Goal: Navigation & Orientation: Find specific page/section

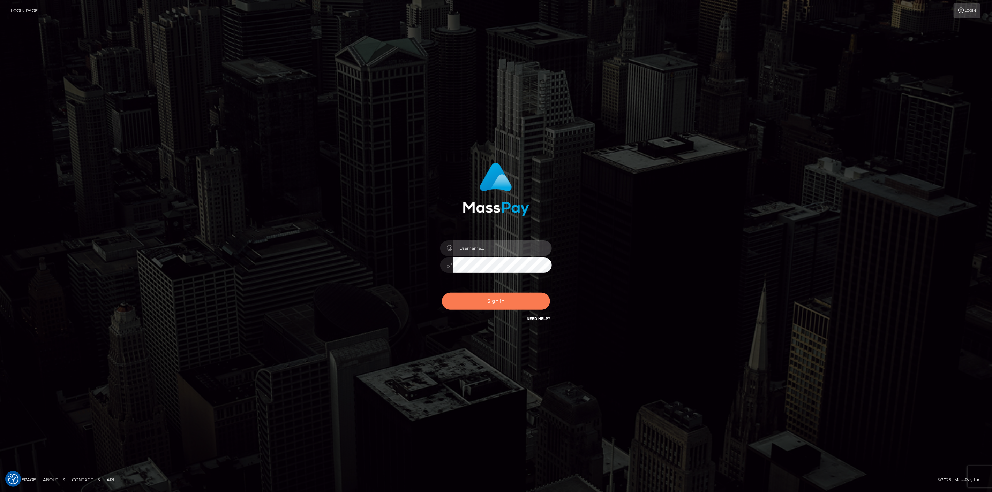
type input "scott.cm"
click at [516, 304] on button "Sign in" at bounding box center [496, 301] width 108 height 17
type input "scott.cm"
click at [514, 305] on button "Sign in" at bounding box center [496, 301] width 108 height 17
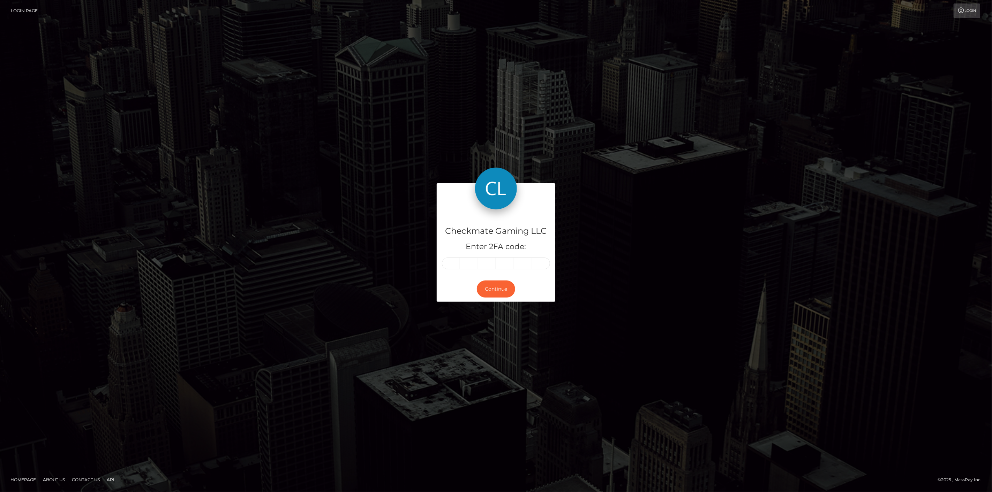
click at [451, 263] on input "text" at bounding box center [451, 264] width 18 height 12
type input "4"
type input "2"
type input "4"
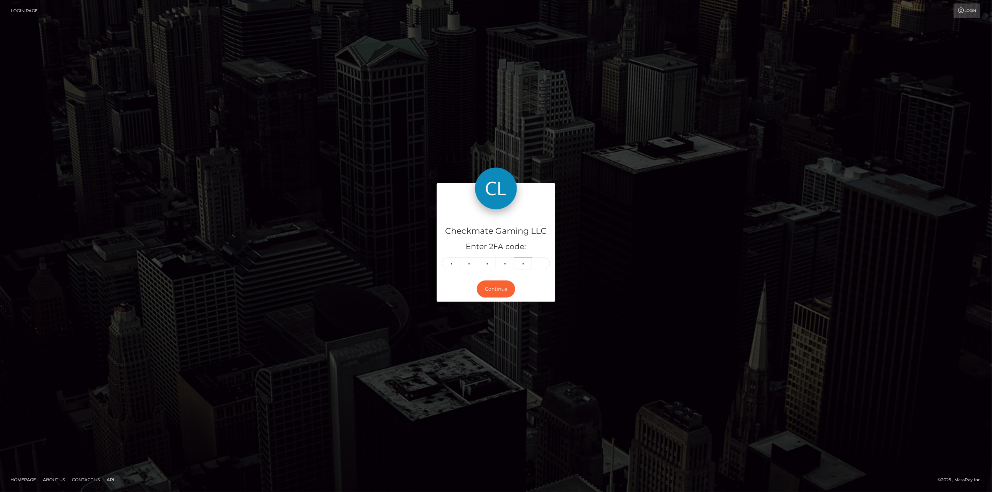
type input "2"
type input "4"
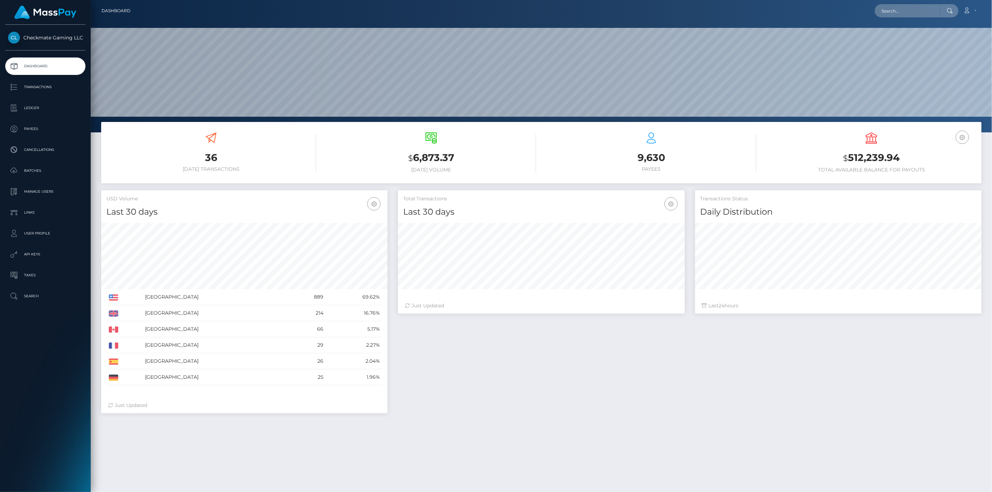
scroll to position [123, 287]
click at [43, 124] on p "Payees" at bounding box center [45, 129] width 75 height 10
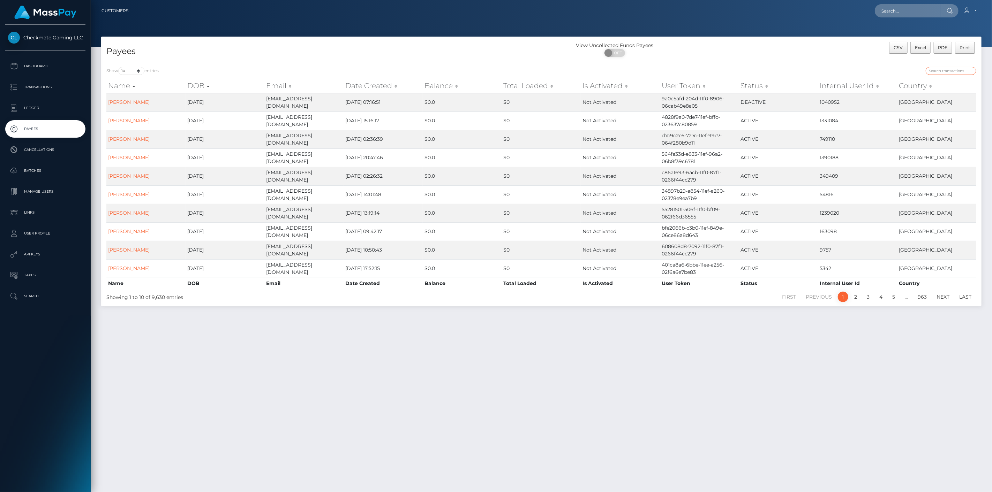
click at [962, 72] on input "search" at bounding box center [950, 71] width 51 height 8
paste input "1085763"
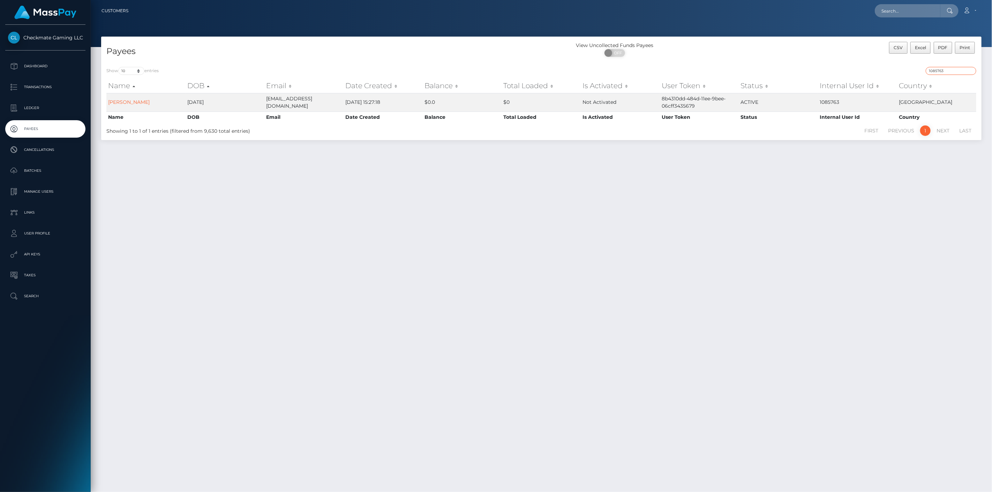
click at [946, 70] on input "1085763" at bounding box center [950, 71] width 51 height 8
paste input "23324"
type input "1023324"
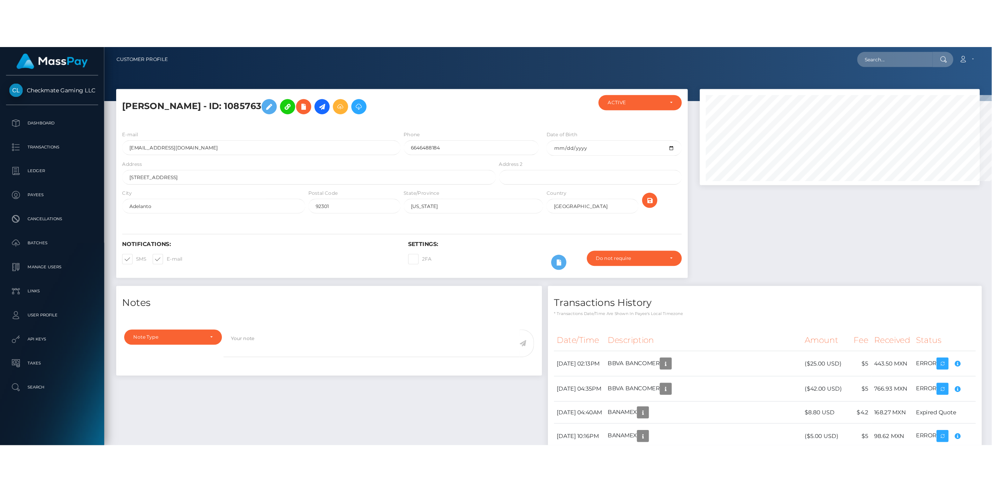
scroll to position [84, 287]
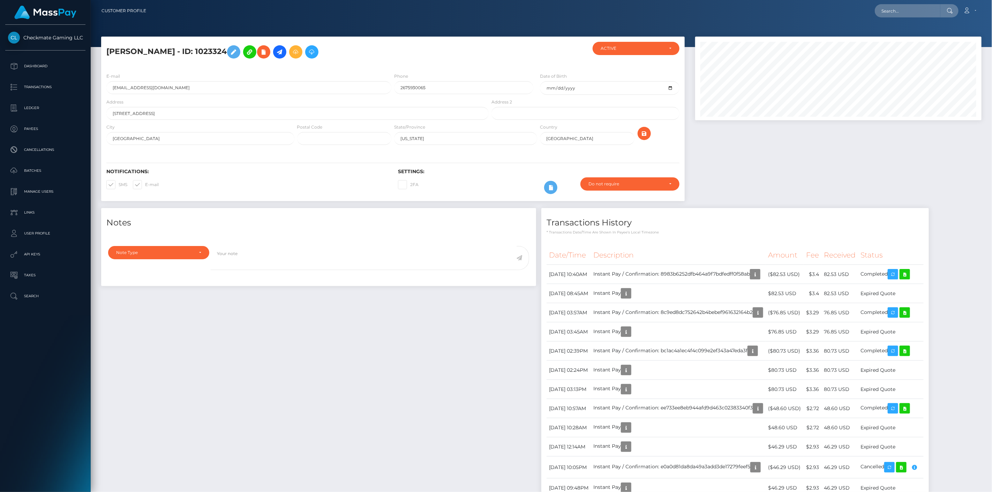
scroll to position [84, 287]
click at [538, 249] on div "Transactions History * Transactions date/time are shown in payee's local timezo…" at bounding box center [735, 432] width 398 height 449
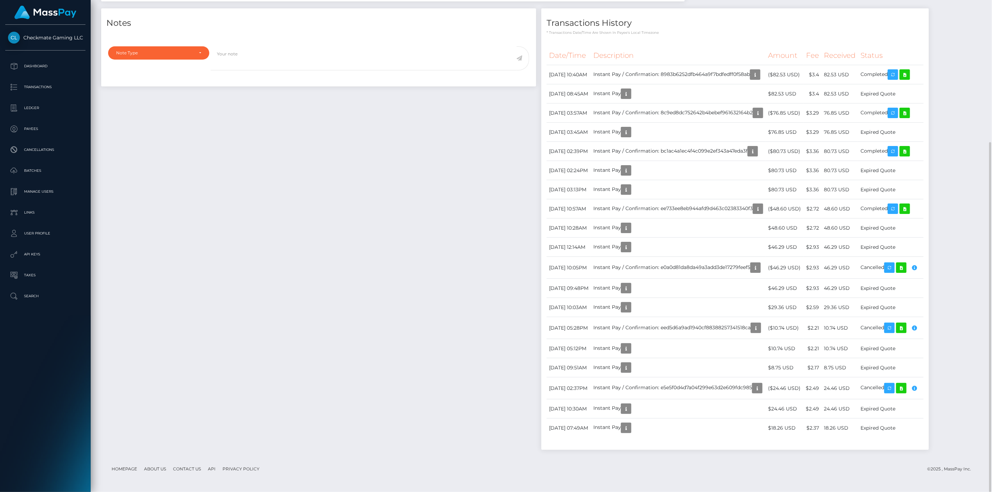
scroll to position [0, 0]
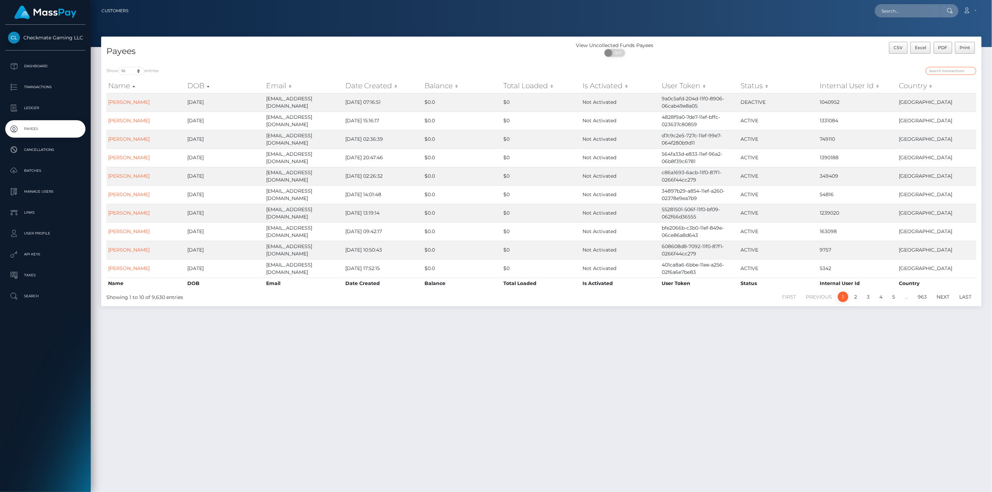
click at [945, 72] on input "search" at bounding box center [950, 71] width 51 height 8
paste input "269525"
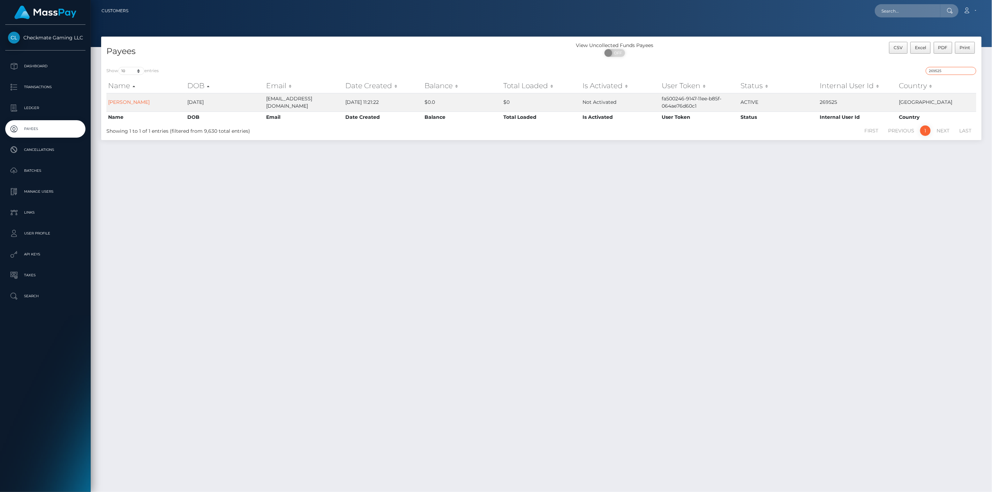
click at [947, 68] on input "269525" at bounding box center [950, 71] width 51 height 8
paste input "SR"
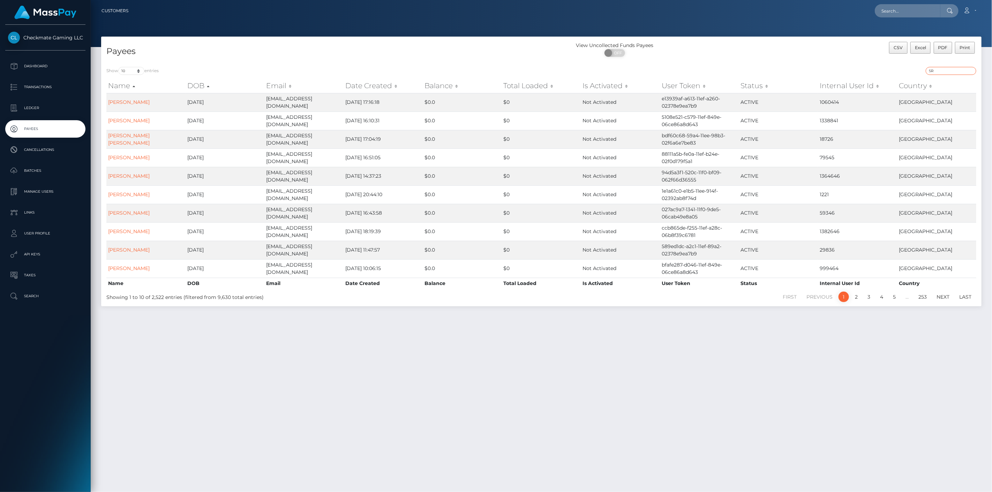
drag, startPoint x: 969, startPoint y: 72, endPoint x: 866, endPoint y: 64, distance: 103.2
click at [868, 63] on div "Show 10 25 50 100 250 entries SR Name DOB Email Date Created Balance Total Load…" at bounding box center [541, 184] width 880 height 245
paste input "813801"
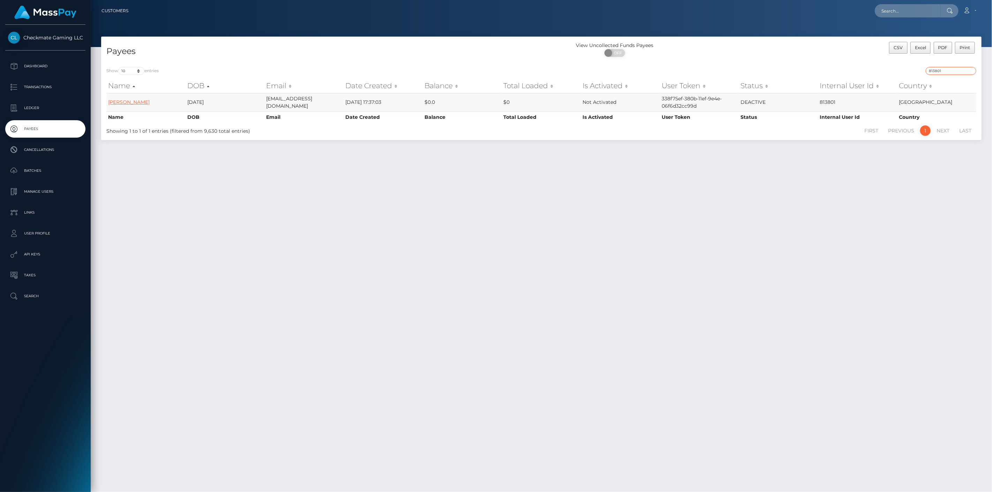
type input "813801"
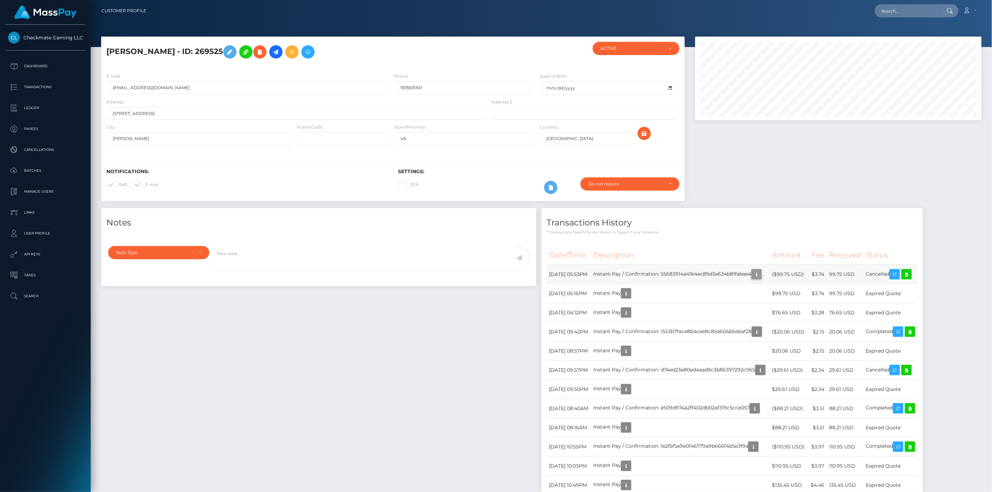
scroll to position [84, 287]
click at [760, 272] on icon "button" at bounding box center [756, 274] width 8 height 9
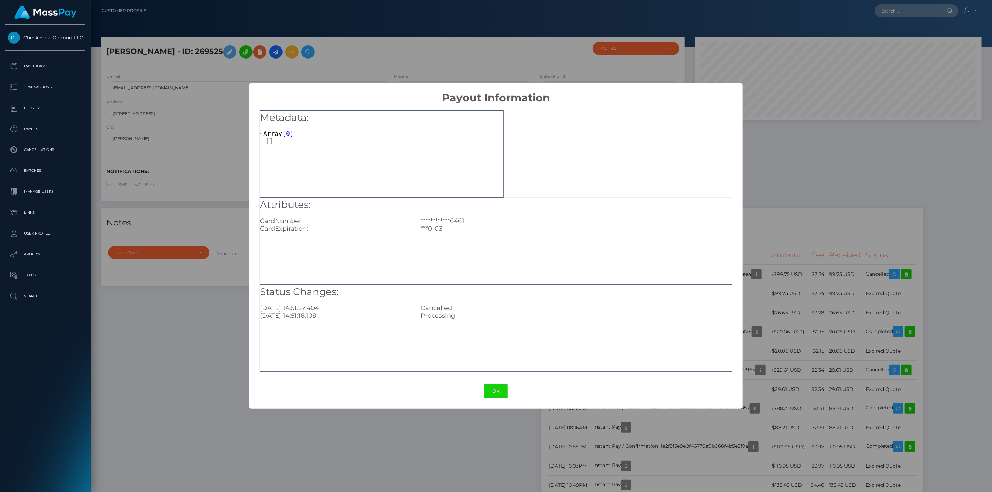
click at [787, 335] on div "**********" at bounding box center [496, 246] width 992 height 492
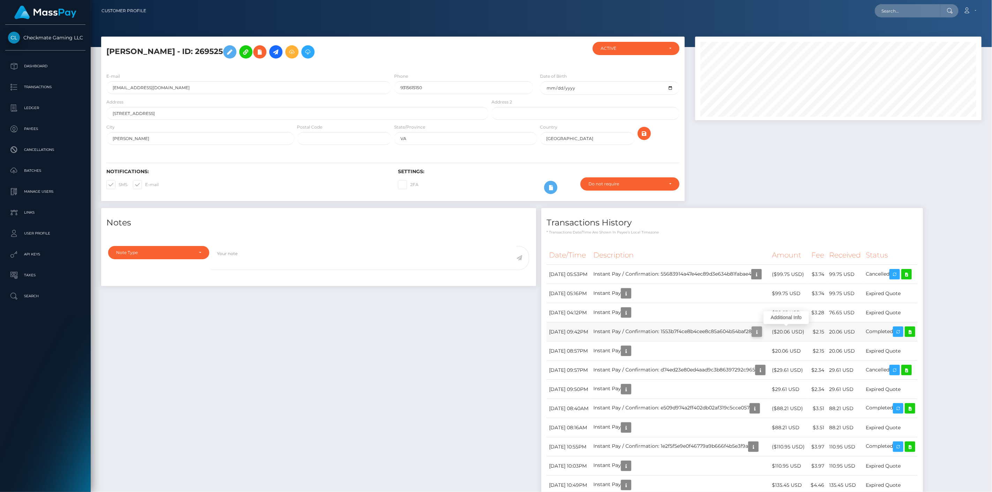
click at [761, 330] on icon "button" at bounding box center [756, 332] width 8 height 9
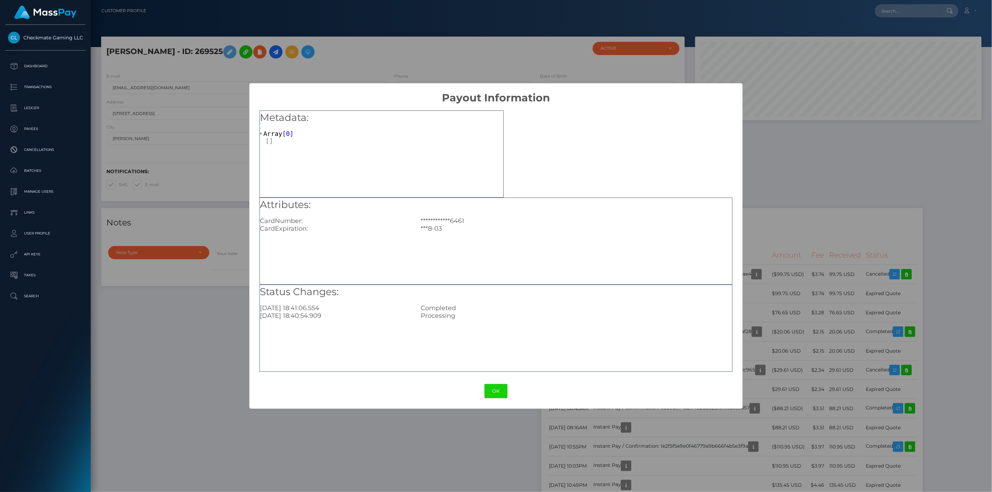
click at [788, 275] on div "**********" at bounding box center [496, 246] width 992 height 492
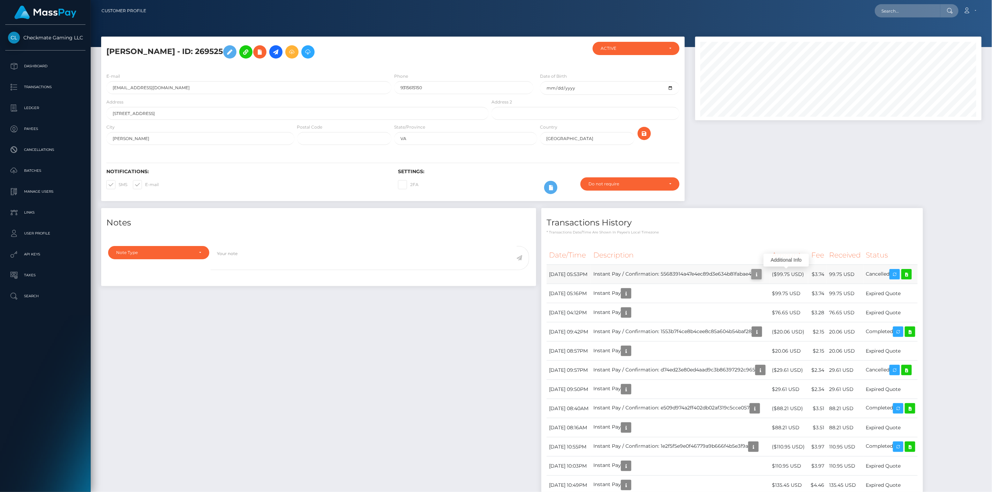
click at [760, 275] on icon "button" at bounding box center [756, 274] width 8 height 9
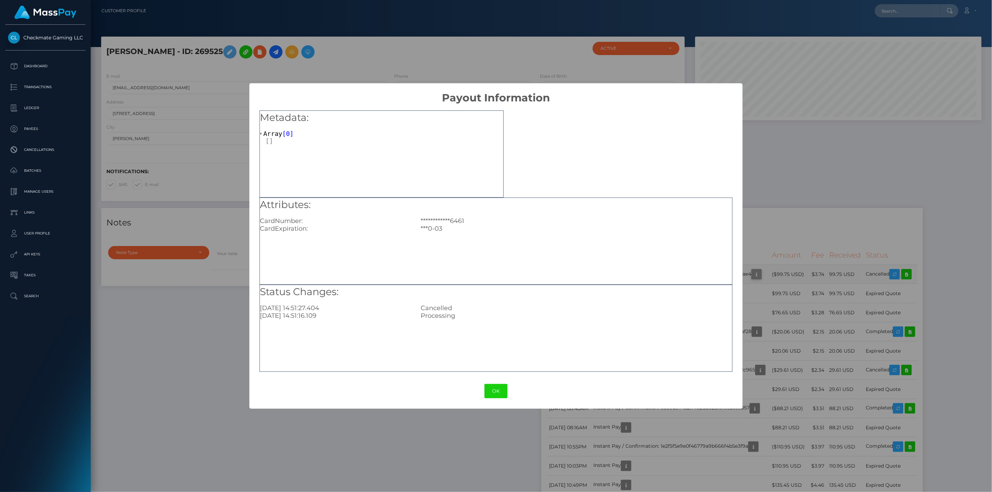
click at [788, 275] on div "**********" at bounding box center [496, 246] width 992 height 492
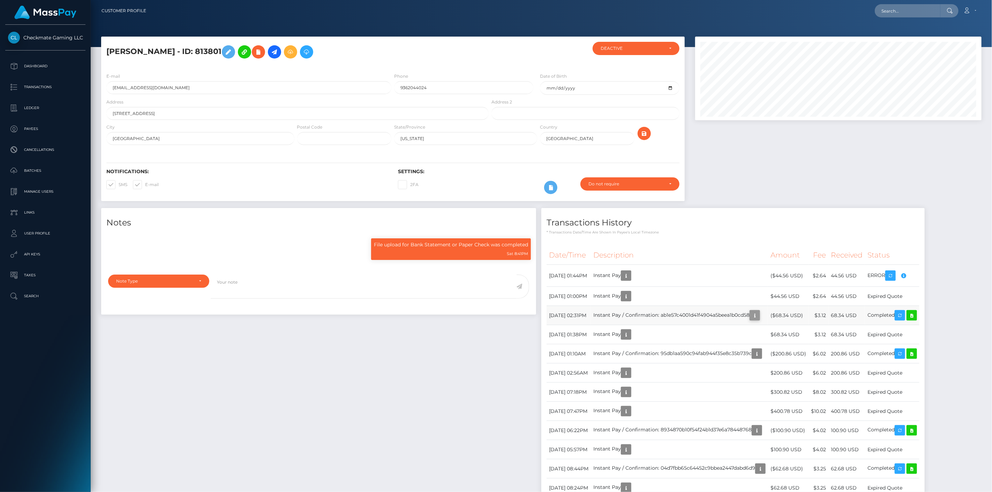
scroll to position [84, 287]
click at [759, 313] on icon "button" at bounding box center [754, 315] width 8 height 9
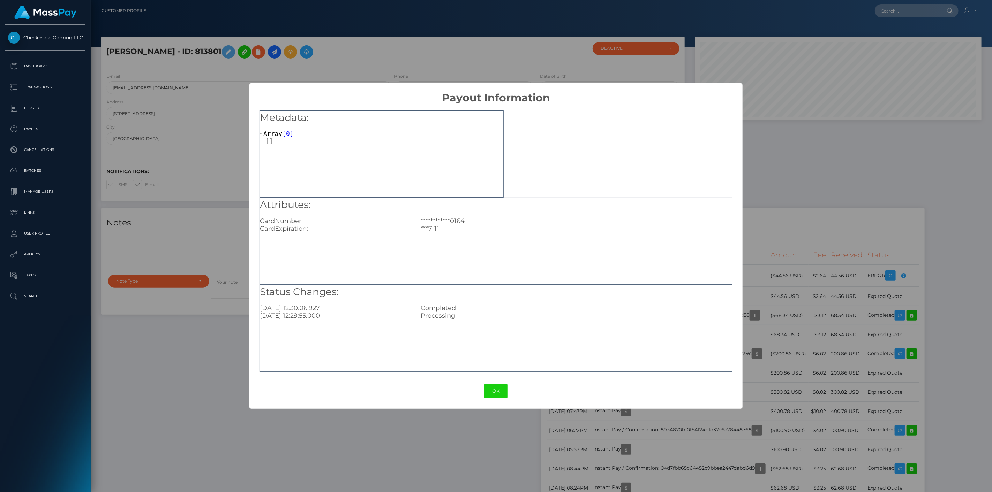
click at [787, 316] on div "**********" at bounding box center [496, 246] width 992 height 492
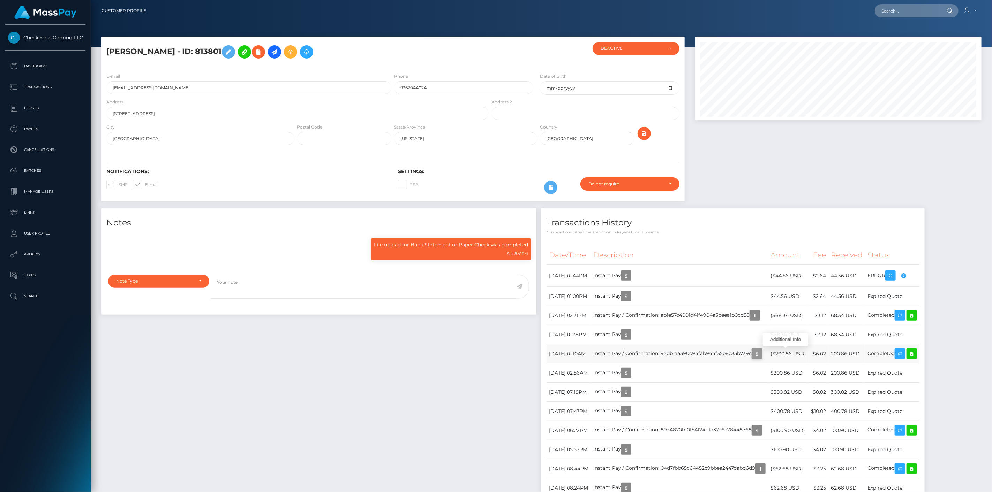
click at [761, 357] on icon "button" at bounding box center [756, 354] width 8 height 9
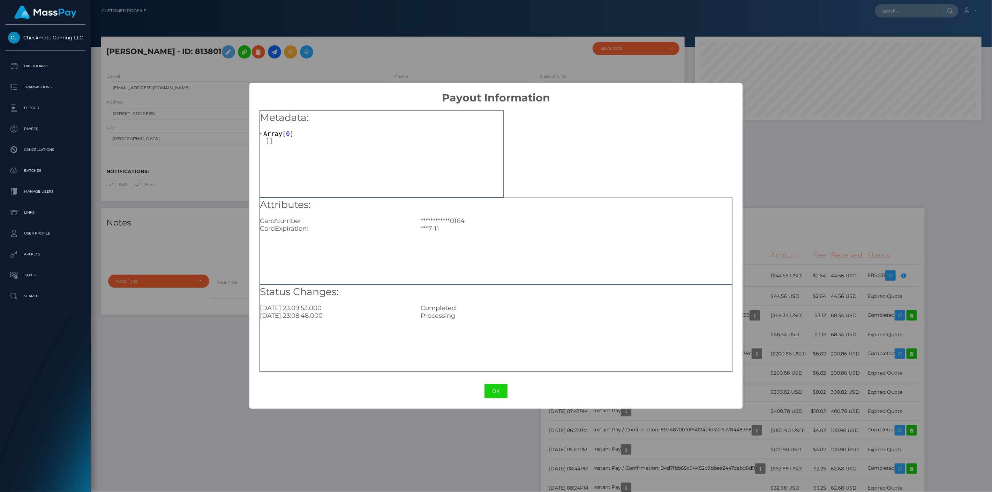
click at [789, 357] on div "**********" at bounding box center [496, 246] width 992 height 492
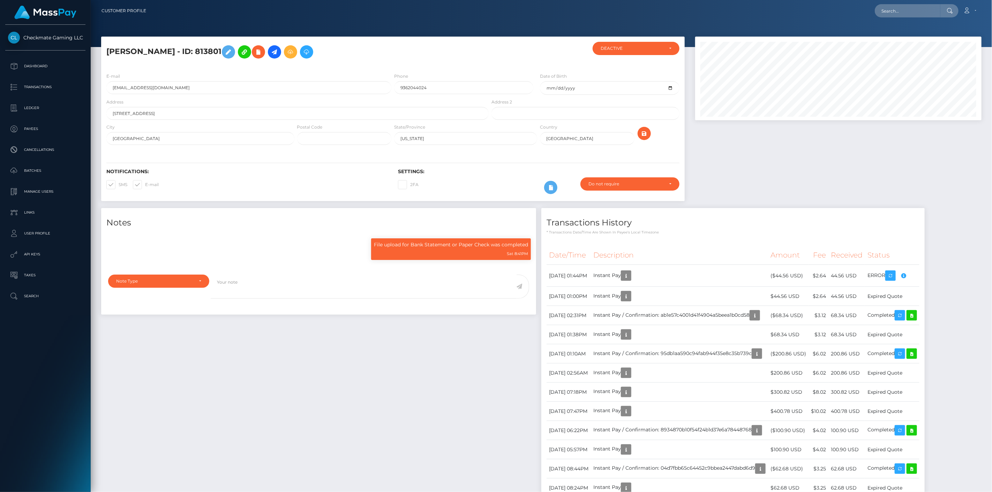
drag, startPoint x: 231, startPoint y: 51, endPoint x: 105, endPoint y: 43, distance: 126.4
click at [105, 43] on div "Shahmeer Sikander - ID: 813801" at bounding box center [295, 54] width 389 height 25
copy h5 "Shahmeer Sikander - ID: 813801"
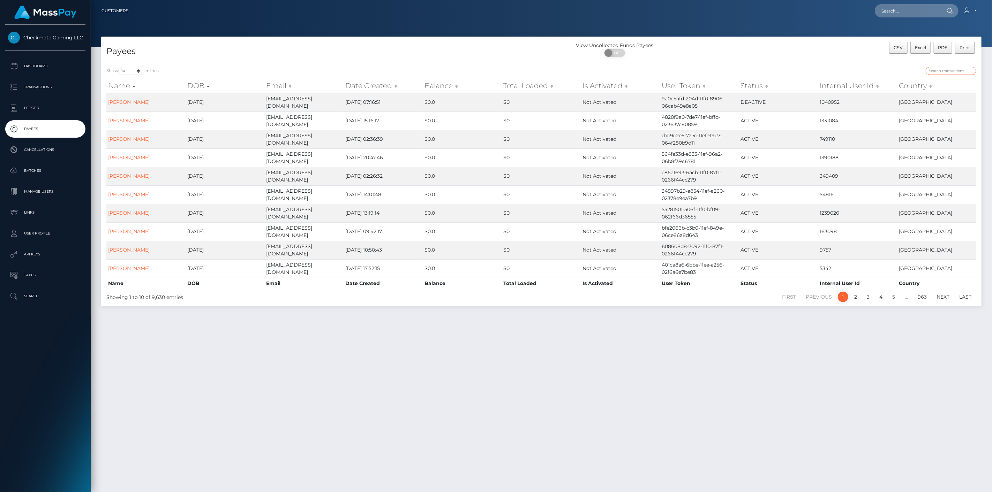
click at [953, 72] on input "search" at bounding box center [950, 71] width 51 height 8
paste input "1276785"
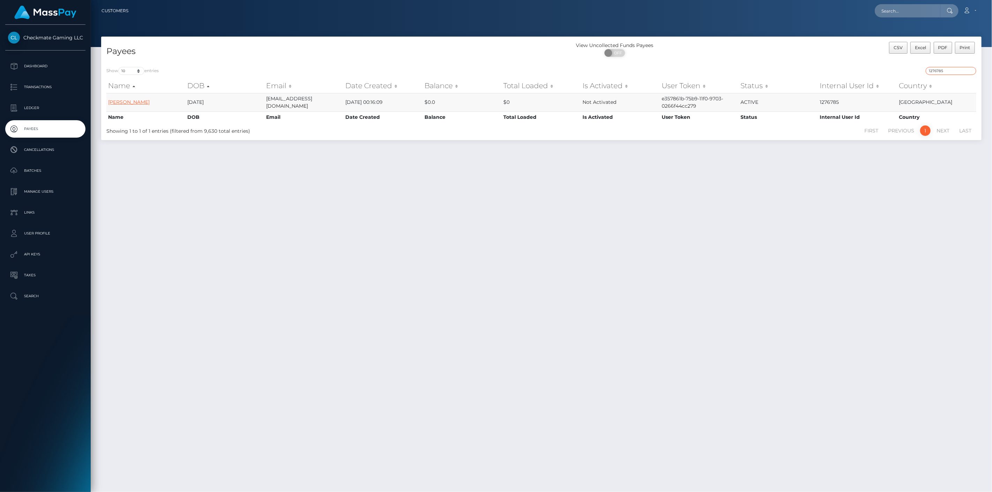
type input "1276785"
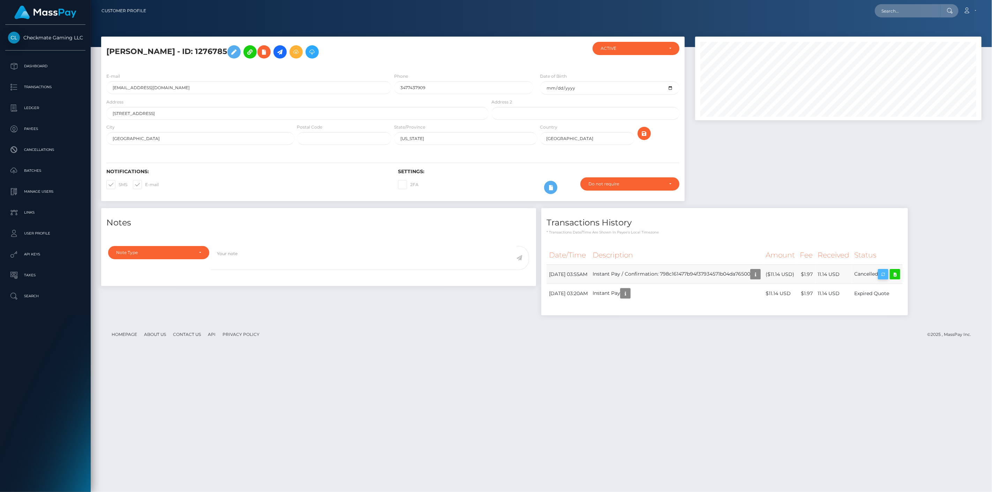
scroll to position [84, 287]
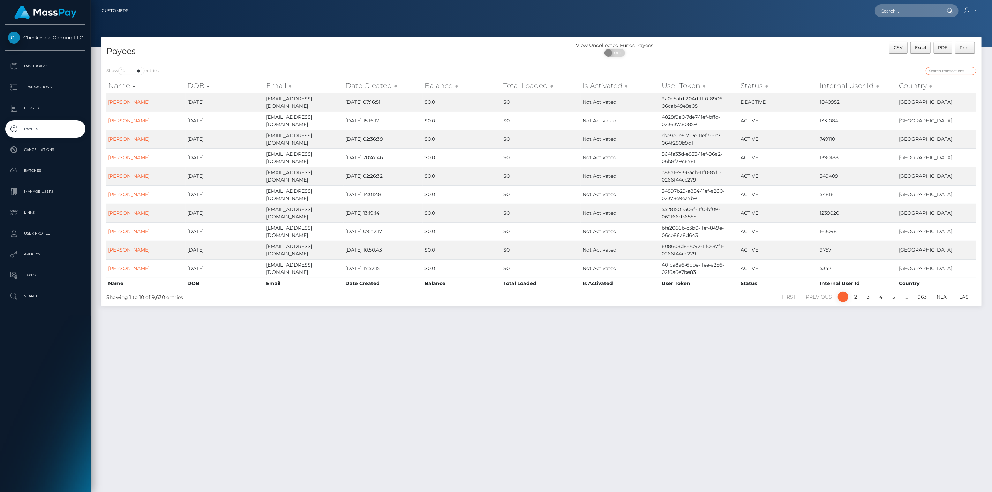
click at [944, 70] on input "search" at bounding box center [950, 71] width 51 height 8
paste input "544524"
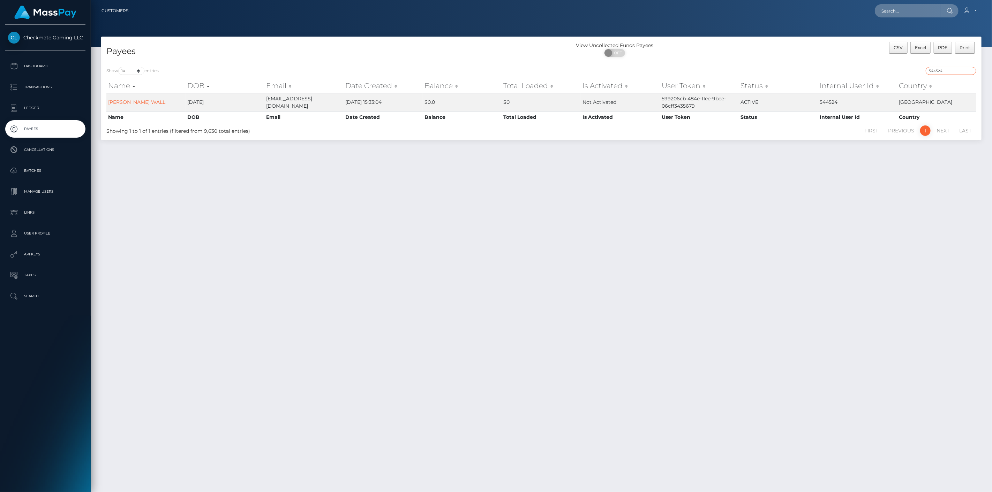
drag, startPoint x: 952, startPoint y: 70, endPoint x: 893, endPoint y: 70, distance: 59.3
click at [894, 70] on div "544524" at bounding box center [761, 72] width 430 height 10
paste input "469746"
drag, startPoint x: 952, startPoint y: 71, endPoint x: 874, endPoint y: 69, distance: 78.1
click at [875, 68] on div "469746" at bounding box center [761, 72] width 430 height 10
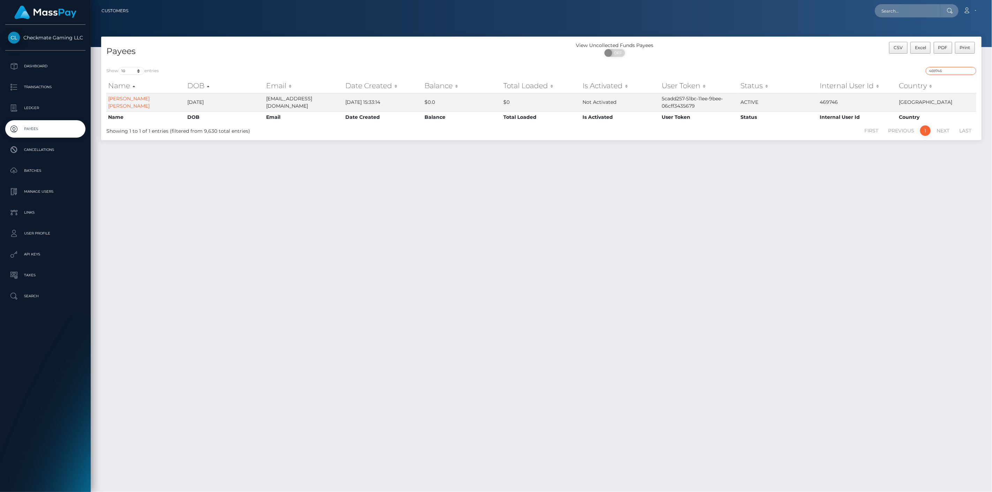
paste input "1078563"
type input "1078563"
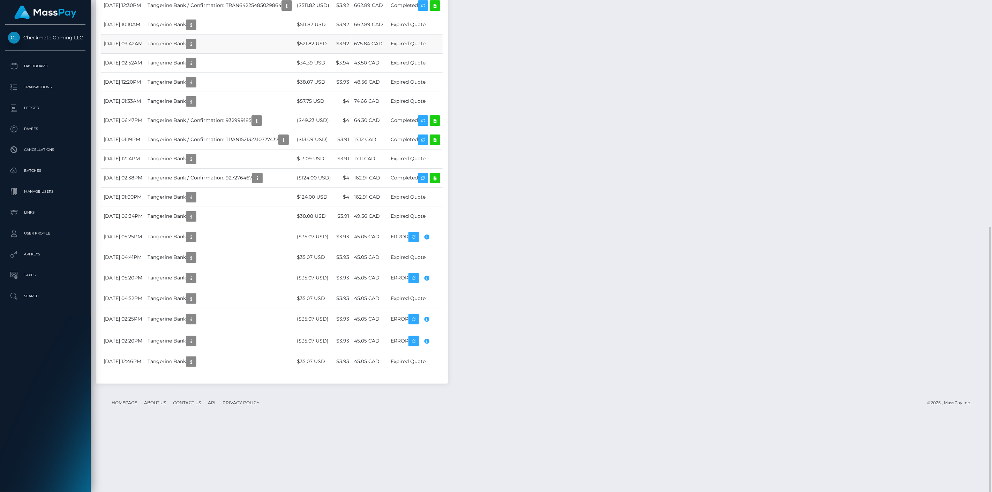
scroll to position [84, 287]
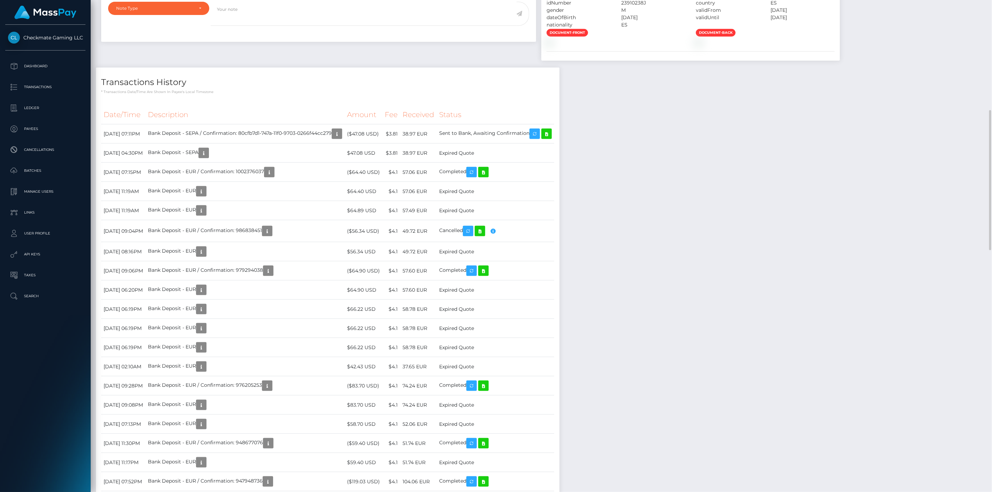
scroll to position [581, 0]
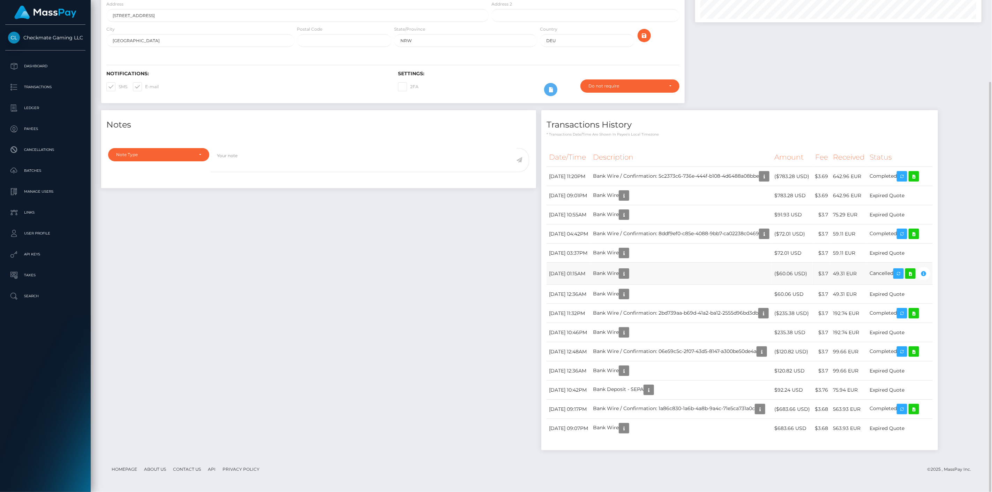
scroll to position [84, 287]
drag, startPoint x: 827, startPoint y: 272, endPoint x: 783, endPoint y: 274, distance: 43.6
click at [783, 274] on tr "August 9, 2025 01:15AM Bank Wire ($60.06 USD) $3.7 49.31 EUR" at bounding box center [739, 274] width 386 height 22
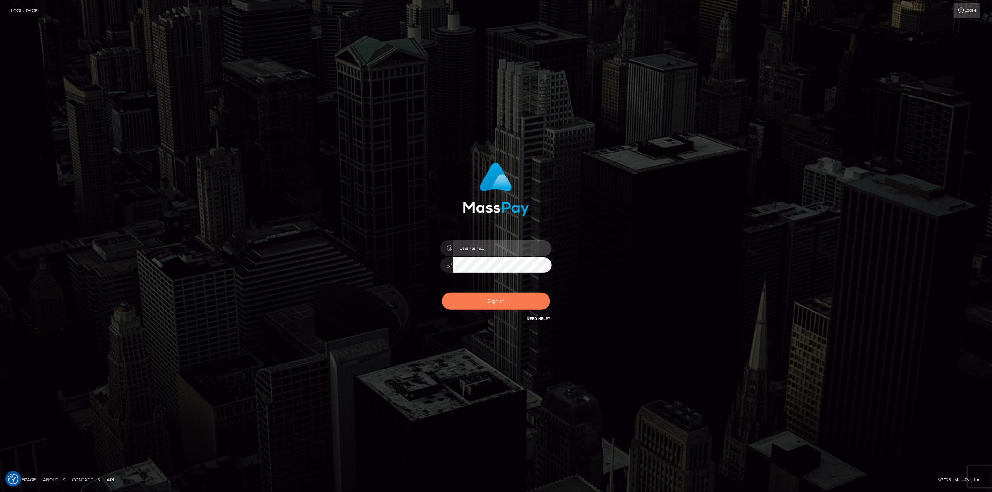
type input "scott.cm"
click at [495, 298] on button "Sign in" at bounding box center [496, 301] width 108 height 17
type input "[DOMAIN_NAME]"
click at [486, 296] on button "Sign in" at bounding box center [496, 301] width 108 height 17
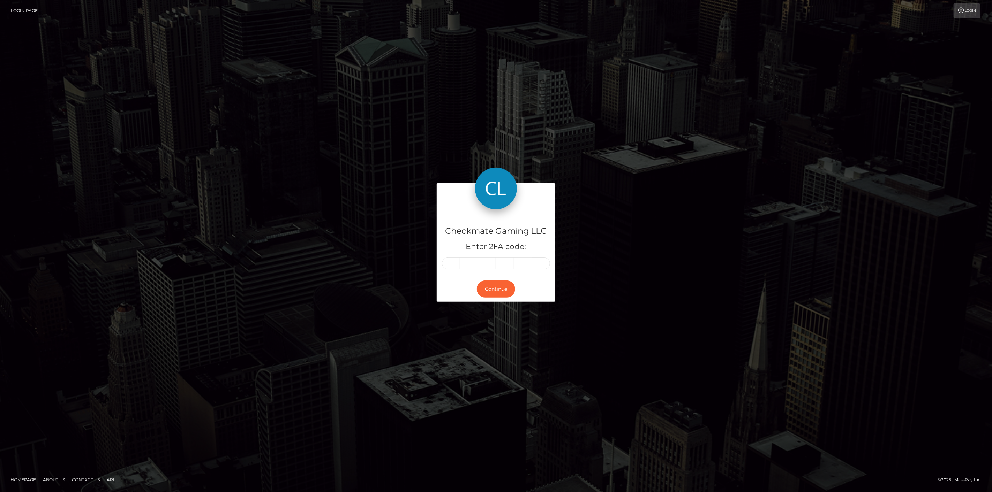
click at [457, 256] on div "Checkmate Gaming LLC Enter 2FA code:" at bounding box center [495, 243] width 119 height 67
click at [455, 262] on input "text" at bounding box center [451, 264] width 18 height 12
type input "4"
type input "2"
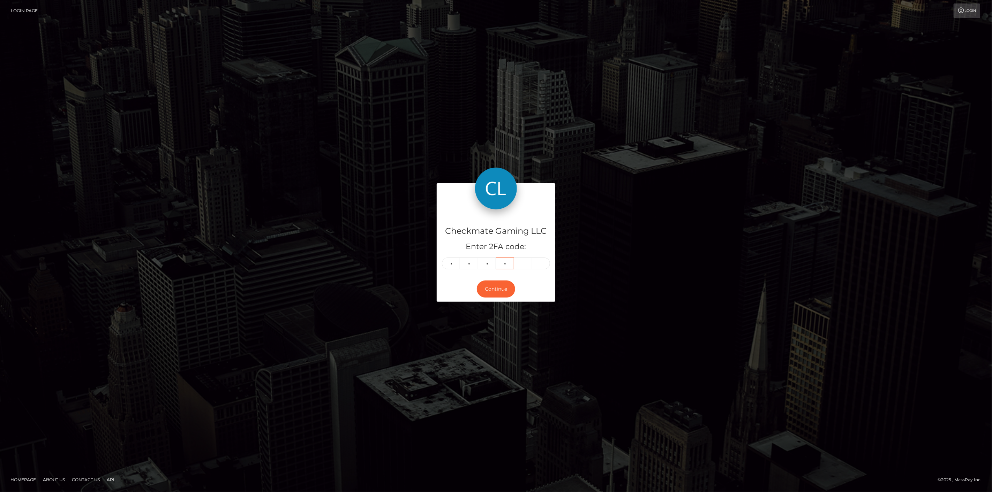
type input "4"
type input "9"
type input "8"
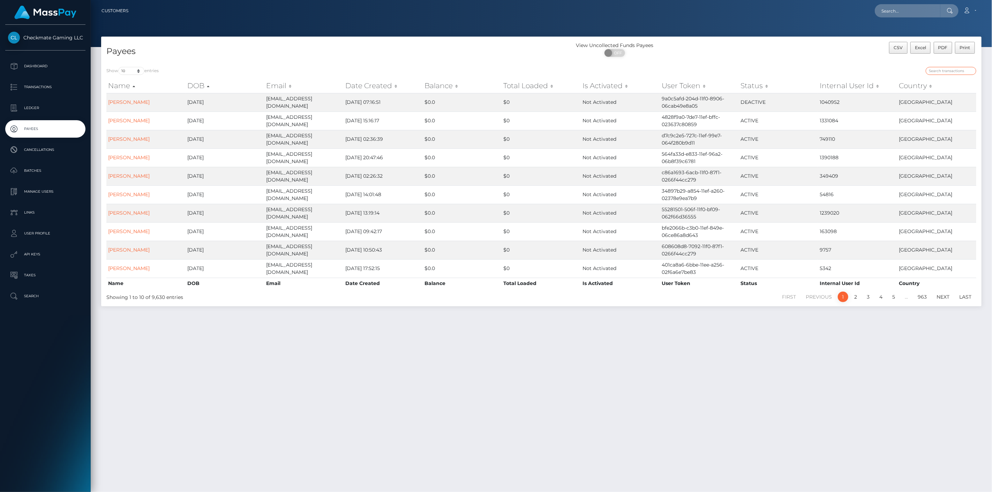
click at [951, 72] on input "search" at bounding box center [950, 71] width 51 height 8
paste input "34363"
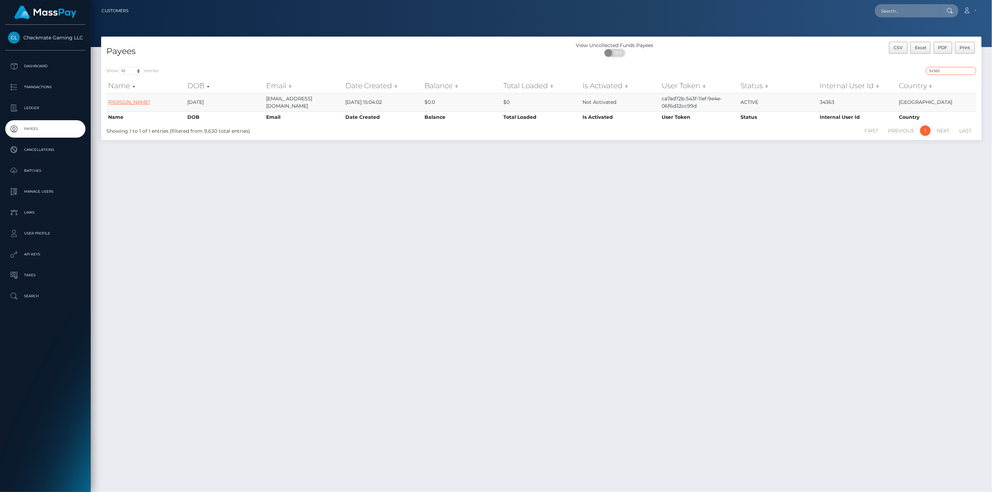
type input "34363"
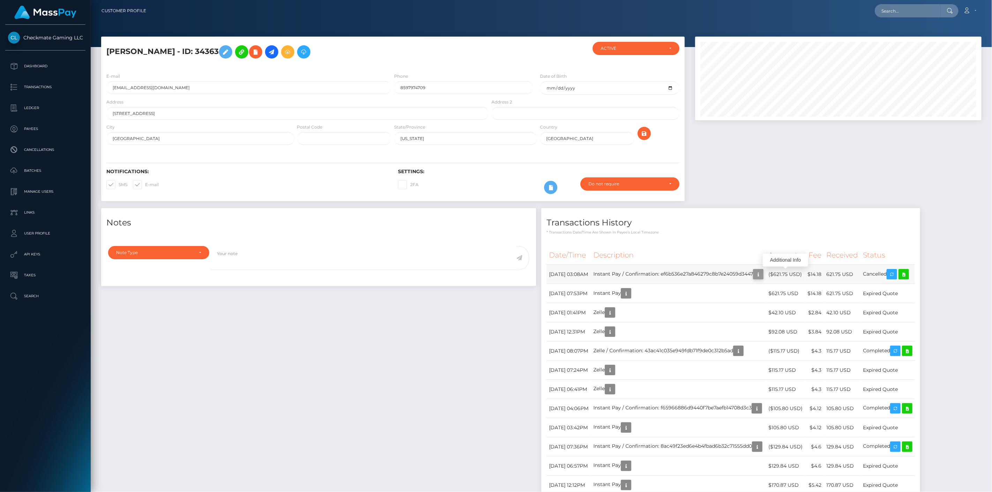
scroll to position [84, 287]
click at [762, 276] on icon "button" at bounding box center [758, 274] width 8 height 9
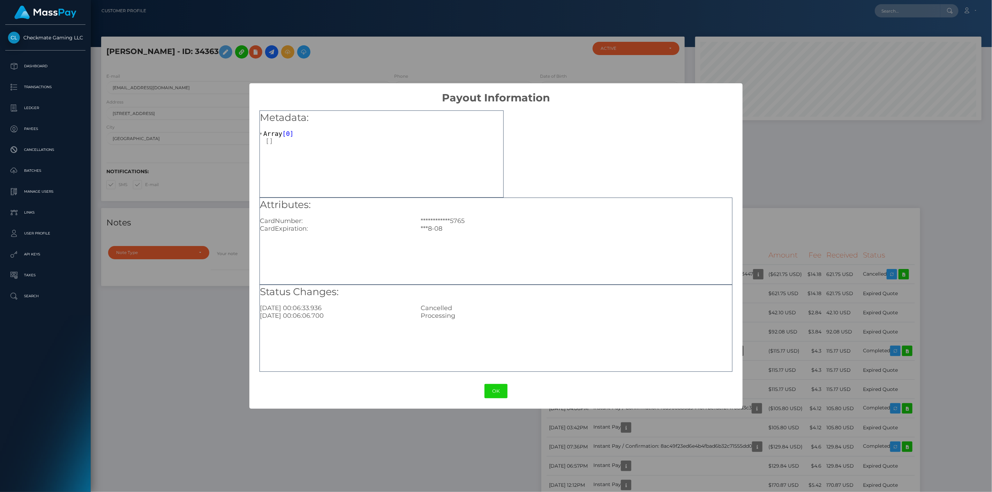
click at [799, 229] on div "**********" at bounding box center [496, 246] width 992 height 492
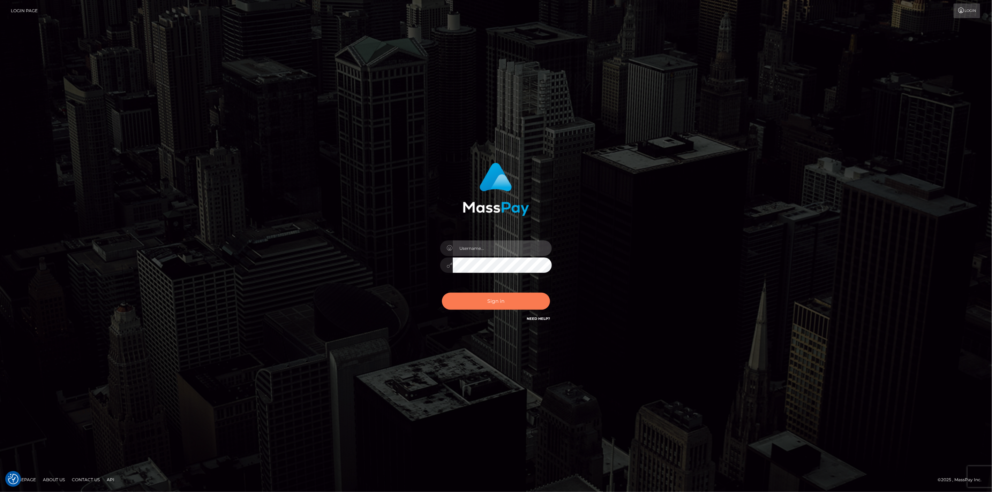
type input "scott.cm"
click at [500, 297] on button "Sign in" at bounding box center [496, 301] width 108 height 17
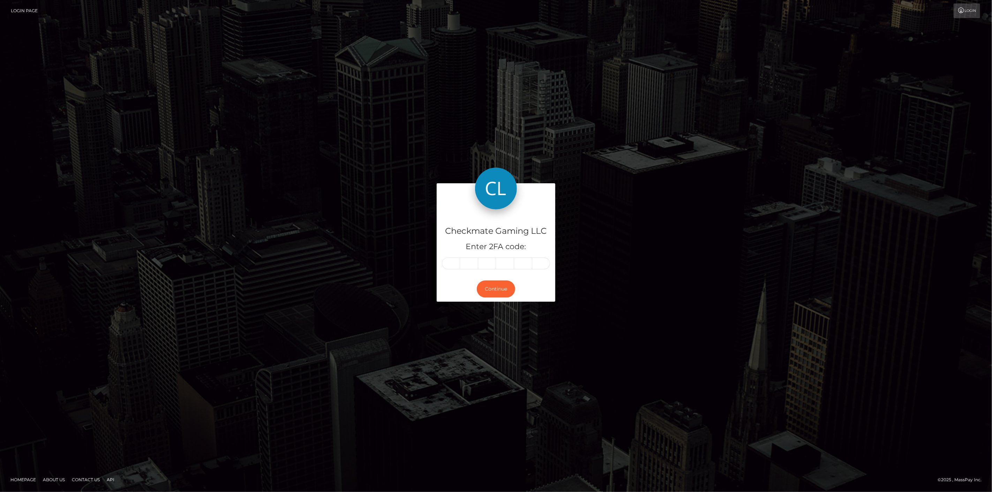
click at [455, 267] on input "text" at bounding box center [451, 264] width 18 height 12
type input "9"
type input "7"
type input "4"
type input "5"
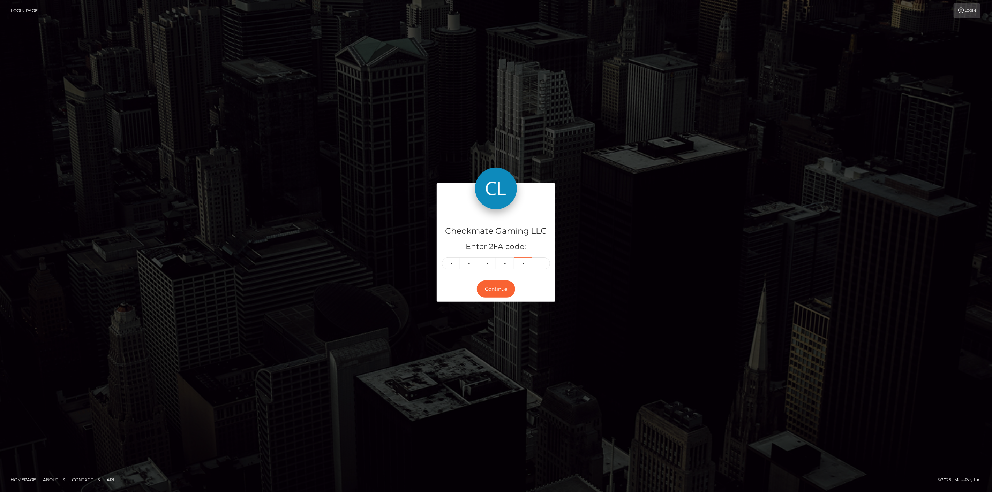
type input "0"
type input "1"
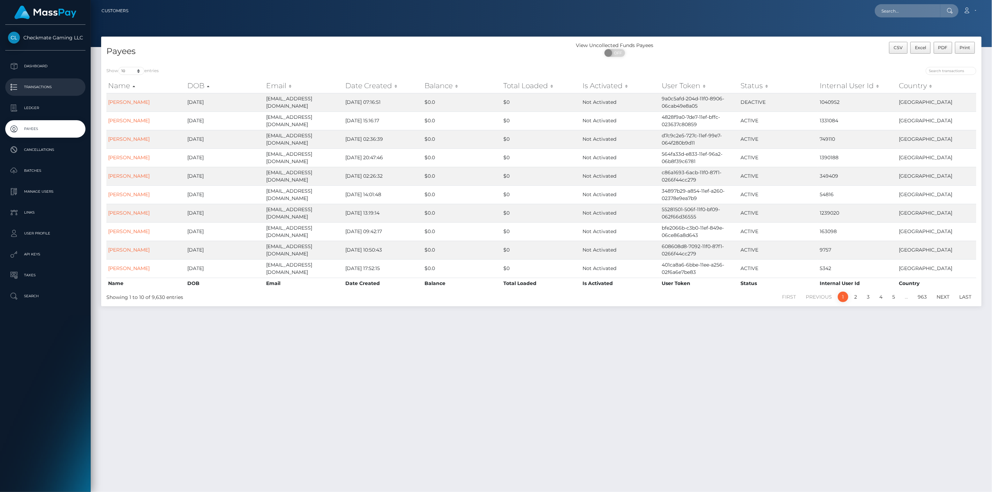
click at [37, 86] on p "Transactions" at bounding box center [45, 87] width 75 height 10
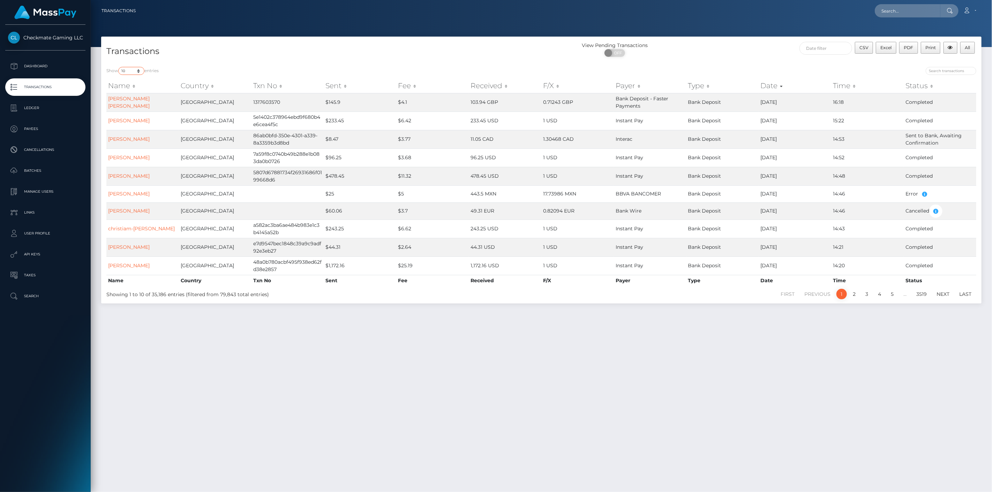
click at [130, 72] on select "10 25 50 100 250 500 1,000 3,500" at bounding box center [131, 71] width 26 height 8
click at [119, 67] on select "10 25 50 100 250 500 1,000 3,500" at bounding box center [131, 71] width 26 height 8
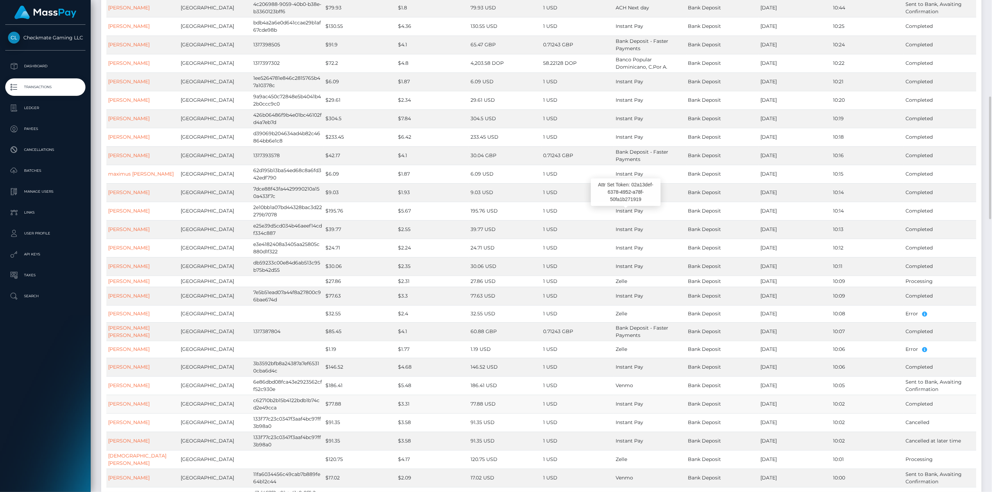
scroll to position [542, 0]
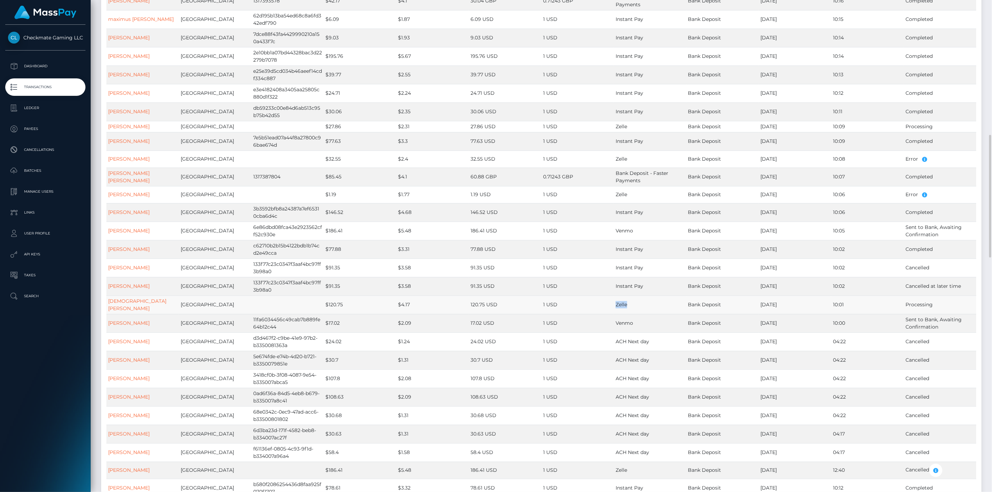
drag, startPoint x: 629, startPoint y: 302, endPoint x: 601, endPoint y: 299, distance: 28.4
click at [601, 299] on tr "[DEMOGRAPHIC_DATA][PERSON_NAME] United States $120.75 $4.17 120.75 USD 1 USD Ze…" at bounding box center [540, 305] width 869 height 18
drag, startPoint x: 639, startPoint y: 314, endPoint x: 608, endPoint y: 317, distance: 30.8
click at [608, 317] on tr "Lucas Novy United States 11fa6034456c49cab7b889fe64b12c44 $17.02 $2.09 17.02 US…" at bounding box center [540, 323] width 869 height 18
drag, startPoint x: 637, startPoint y: 298, endPoint x: 613, endPoint y: 302, distance: 25.1
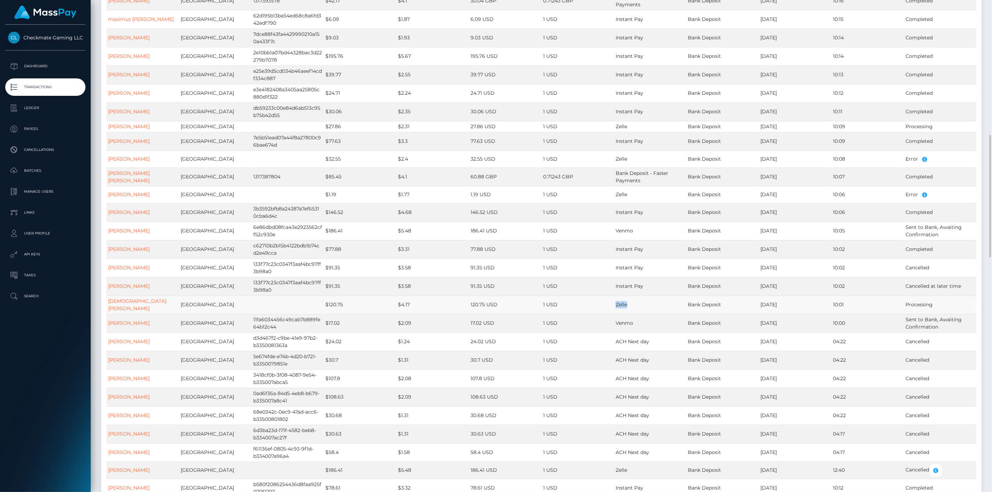
click at [613, 302] on tr "Christian Leyva United States $120.75 $4.17 120.75 USD 1 USD Zelle Bank Deposit…" at bounding box center [540, 305] width 869 height 18
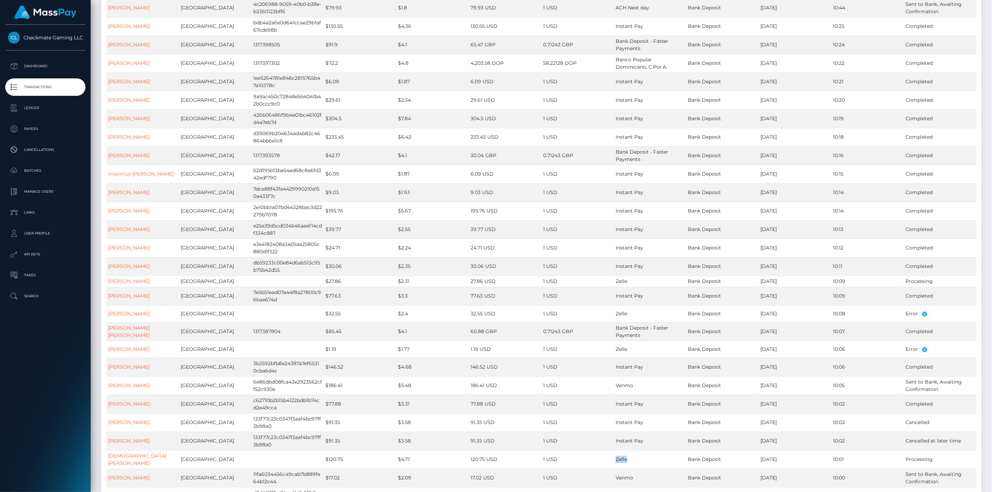
scroll to position [0, 0]
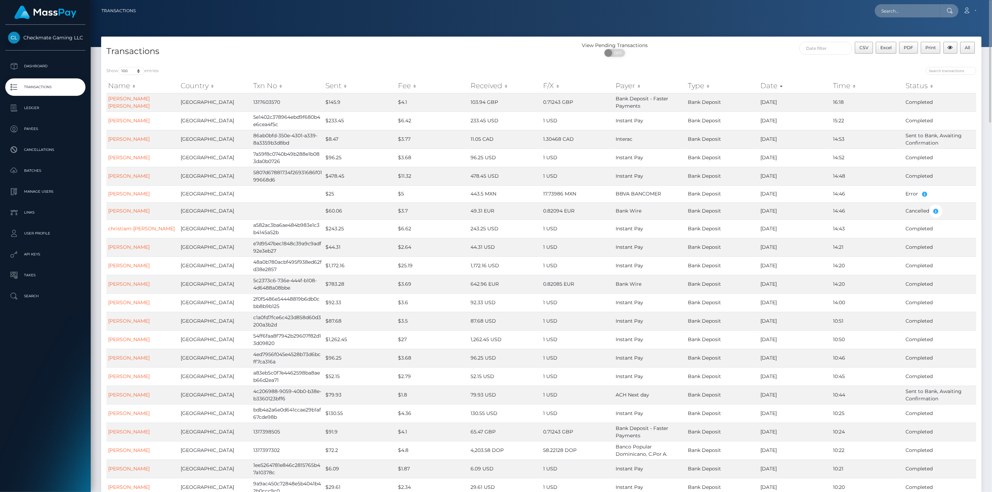
click at [688, 45] on div "View Pending Transactions" at bounding box center [614, 45] width 147 height 7
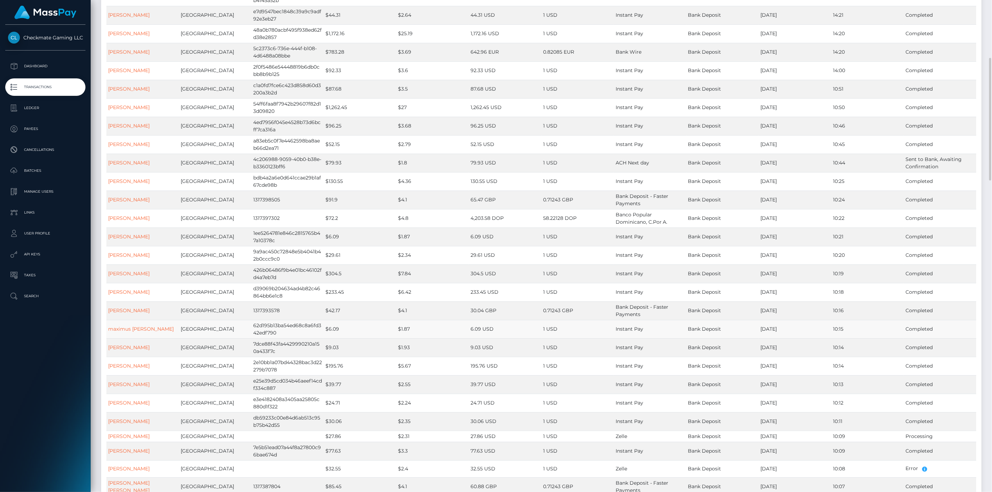
scroll to position [310, 0]
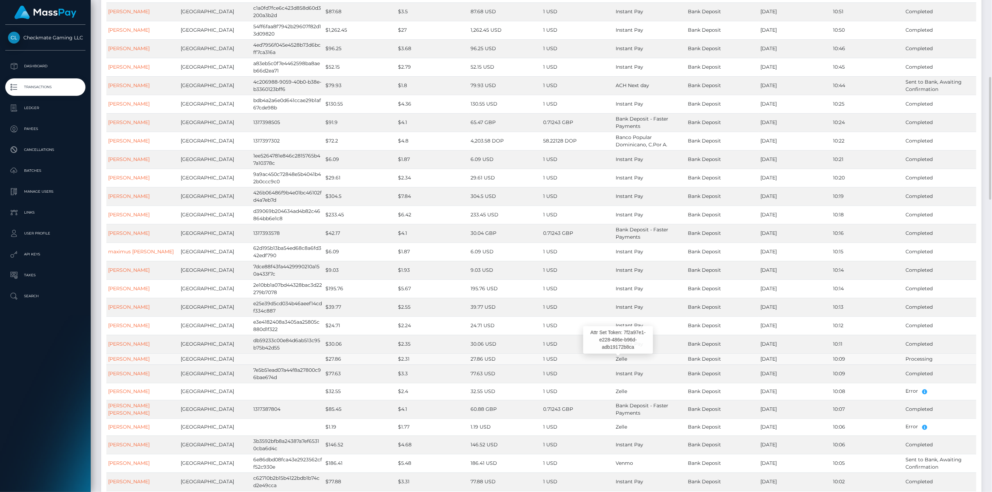
click at [622, 358] on span "Zelle" at bounding box center [621, 359] width 12 height 6
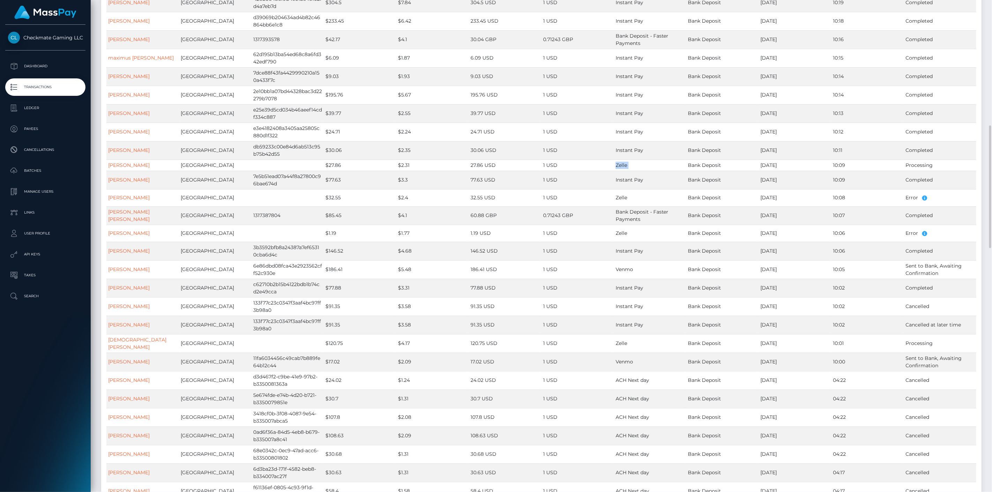
scroll to position [620, 0]
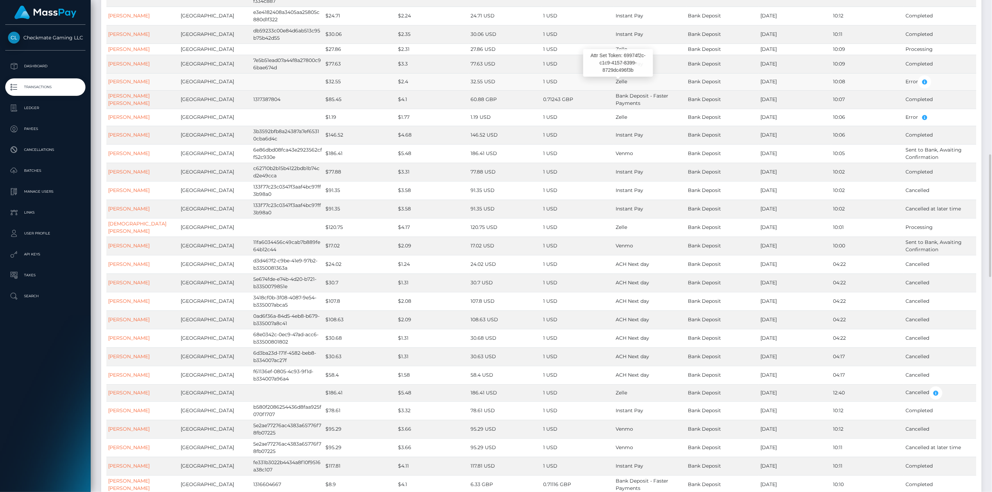
click at [618, 82] on span "Zelle" at bounding box center [621, 81] width 12 height 6
click at [619, 82] on span "Zelle" at bounding box center [621, 81] width 12 height 6
copy span "Zelle"
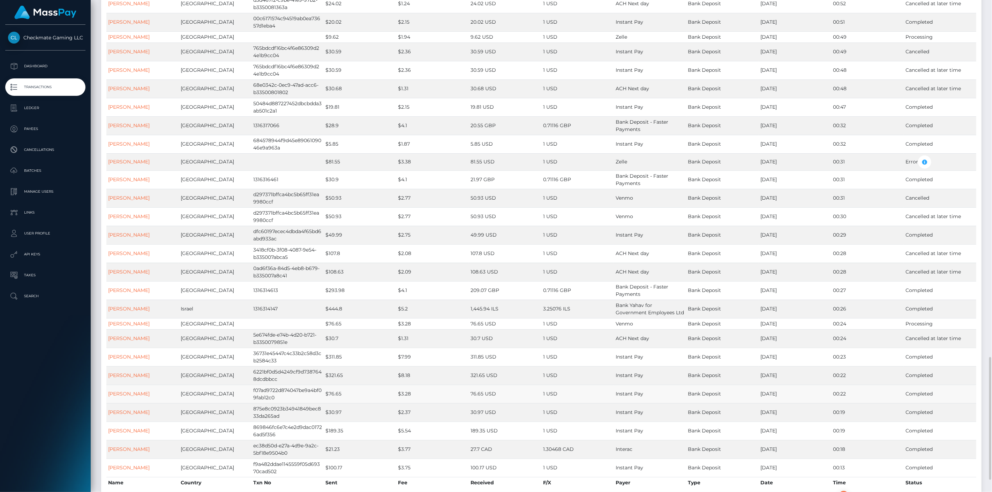
scroll to position [1484, 0]
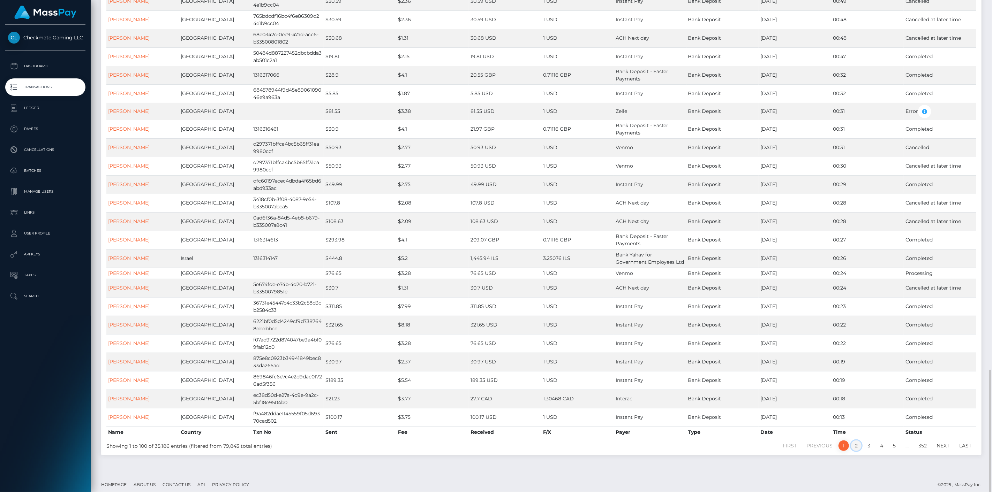
click at [859, 442] on link "2" at bounding box center [856, 446] width 10 height 10
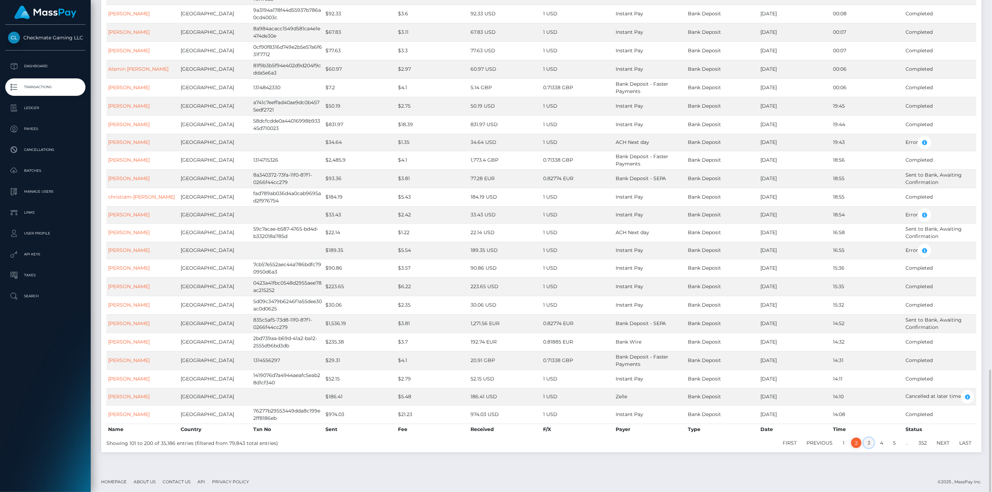
click at [869, 445] on link "3" at bounding box center [868, 443] width 10 height 10
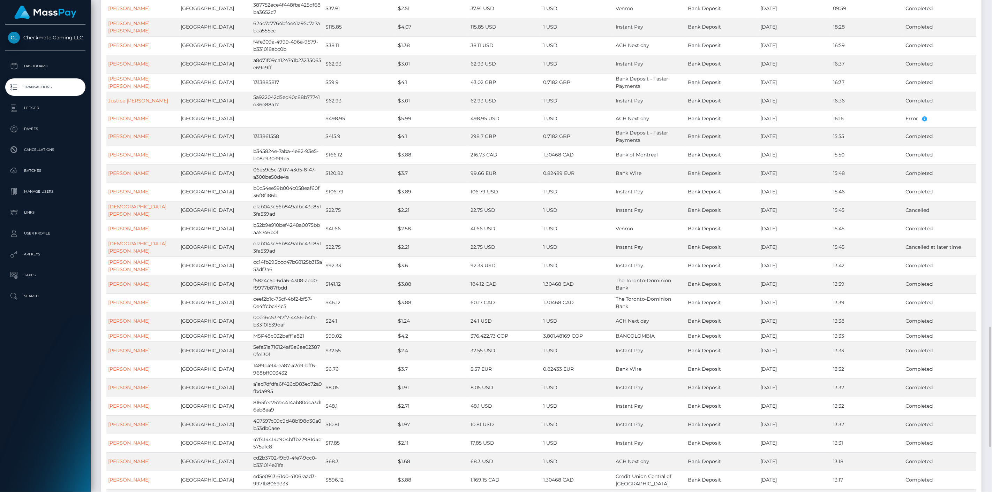
scroll to position [0, 0]
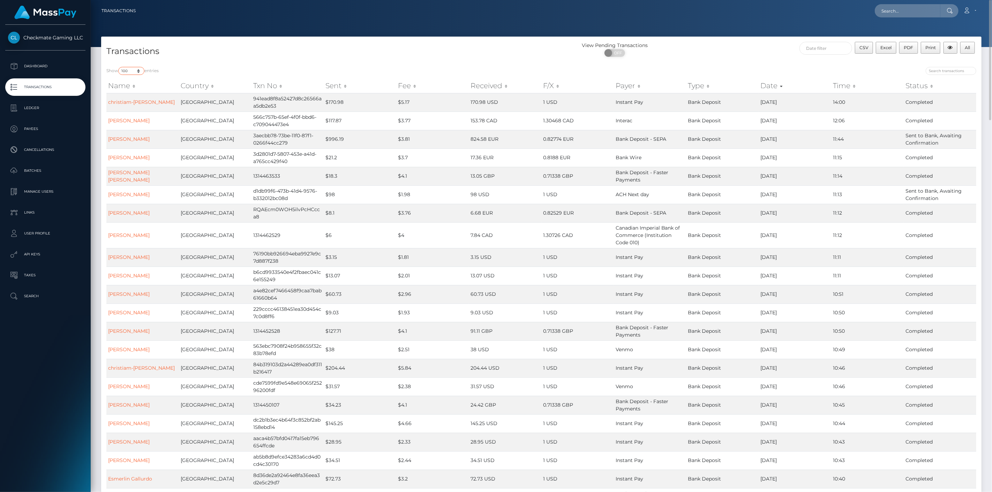
click at [137, 73] on select "10 25 50 100 250 500 1,000 3,500" at bounding box center [131, 71] width 26 height 8
select select "1000"
click at [119, 67] on select "10 25 50 100 250 500 1,000 3,500" at bounding box center [131, 71] width 26 height 8
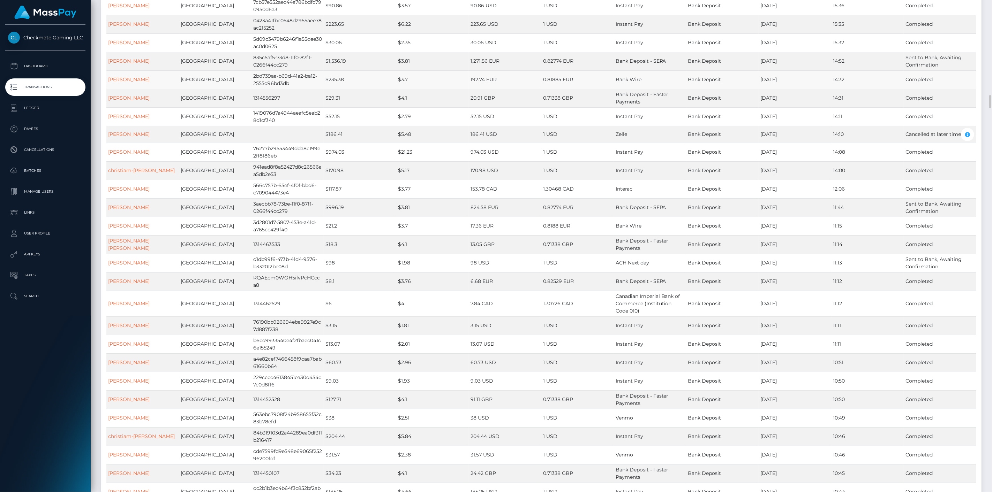
scroll to position [3525, 0]
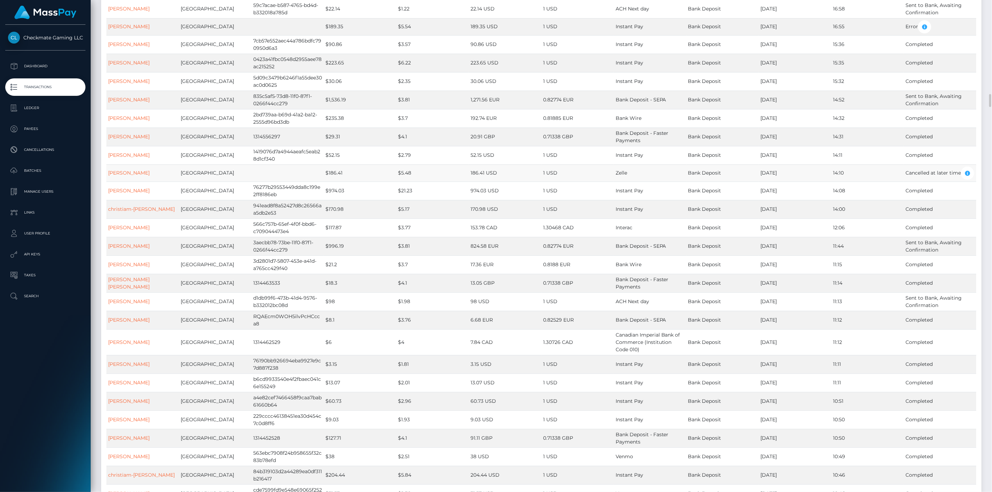
click at [634, 173] on td "Zelle" at bounding box center [650, 173] width 73 height 17
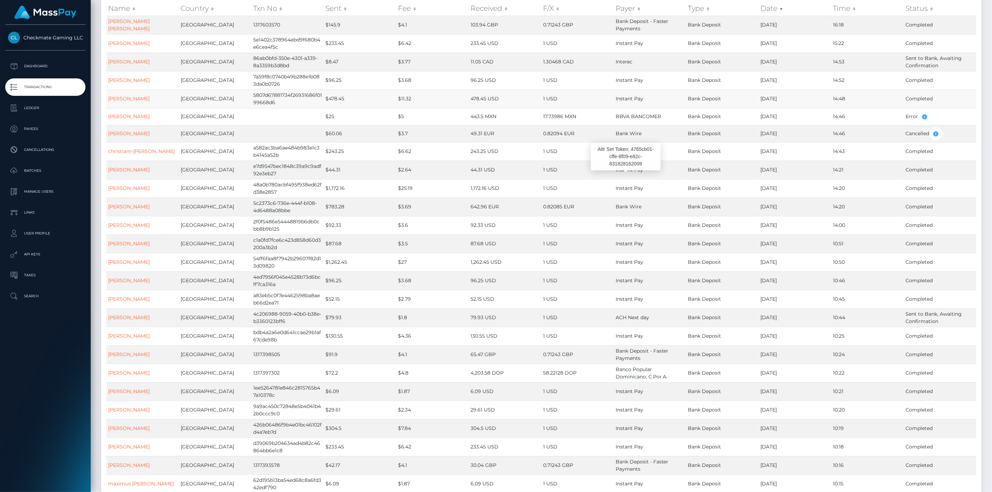
scroll to position [0, 0]
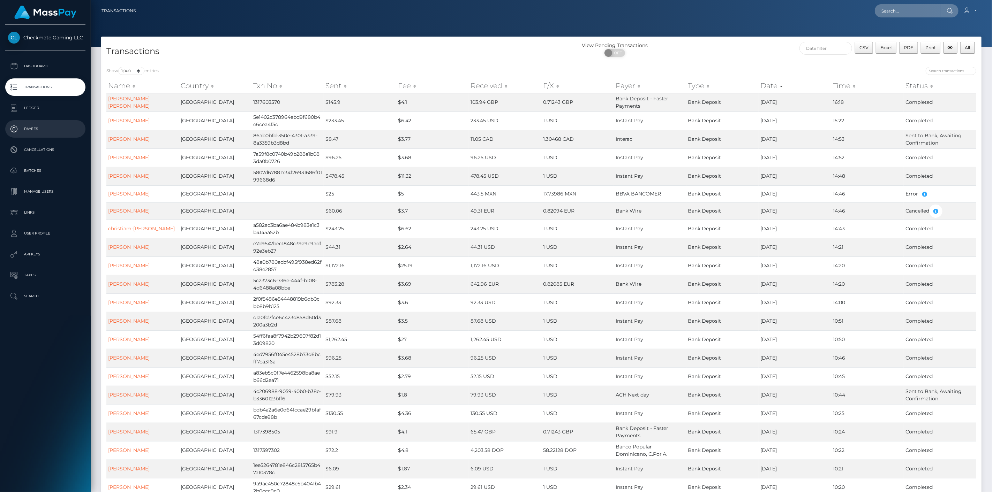
click at [41, 130] on p "Payees" at bounding box center [45, 129] width 75 height 10
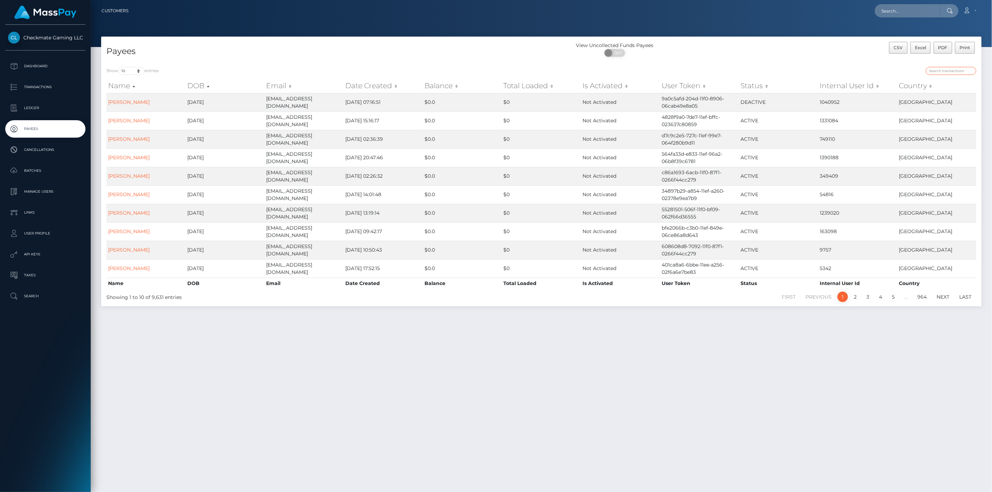
click at [967, 68] on input "search" at bounding box center [950, 71] width 51 height 8
paste input "10713"
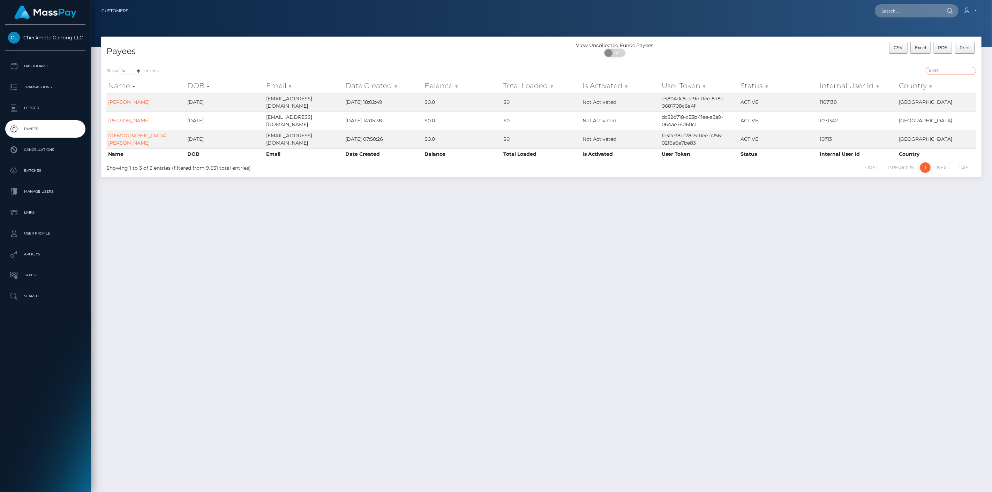
click at [949, 69] on input "10713" at bounding box center [950, 71] width 51 height 8
click at [950, 69] on input "10713" at bounding box center [950, 71] width 51 height 8
paste input "31410"
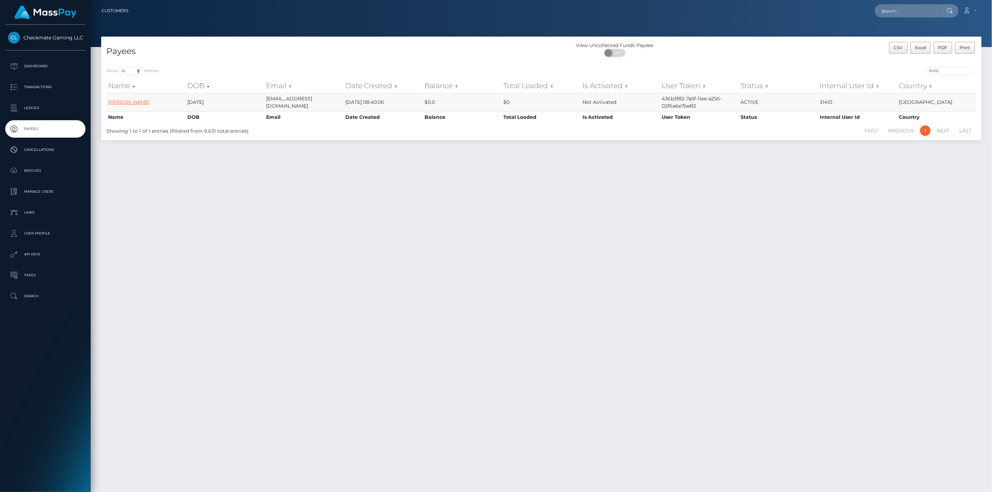
drag, startPoint x: 141, startPoint y: 102, endPoint x: 145, endPoint y: 100, distance: 4.3
click at [939, 71] on input "31410" at bounding box center [950, 71] width 51 height 8
drag, startPoint x: 939, startPoint y: 71, endPoint x: 936, endPoint y: 67, distance: 5.2
click at [940, 73] on input "31410" at bounding box center [950, 71] width 51 height 8
paste input "4363"
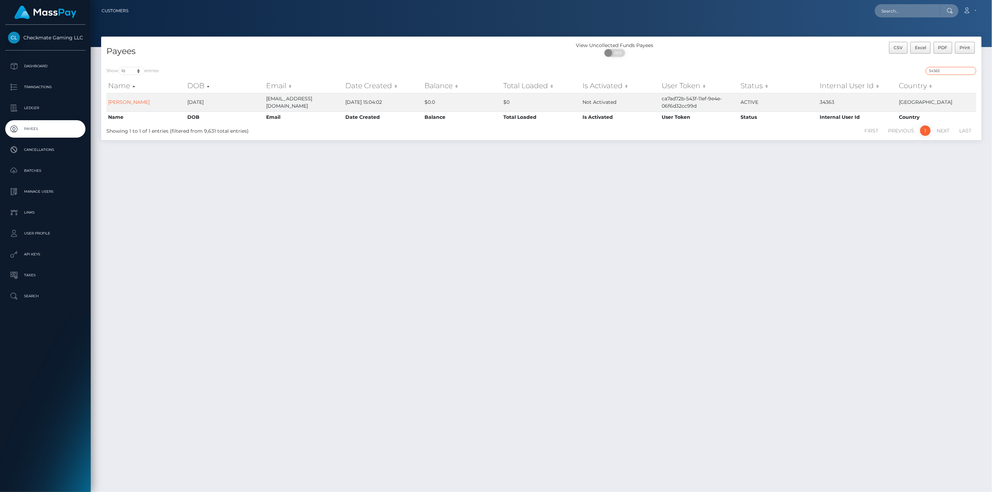
type input "34363"
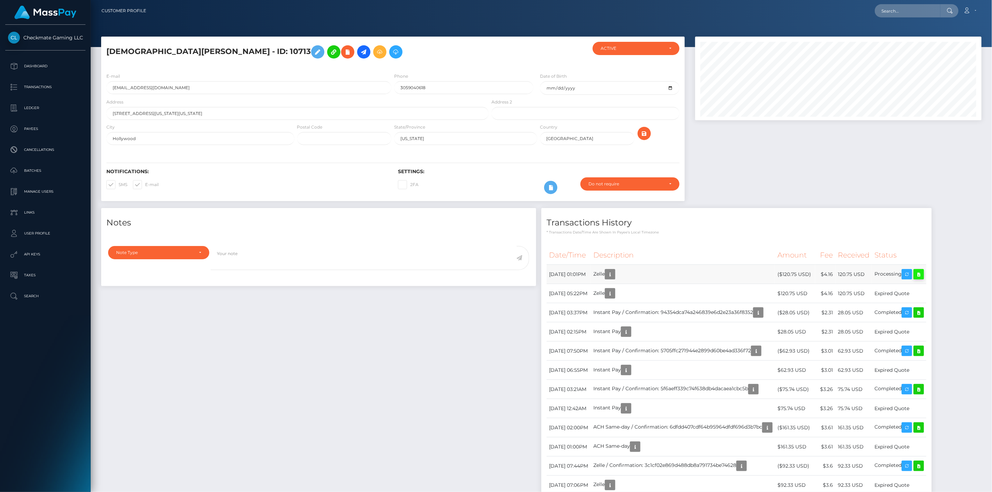
scroll to position [84, 287]
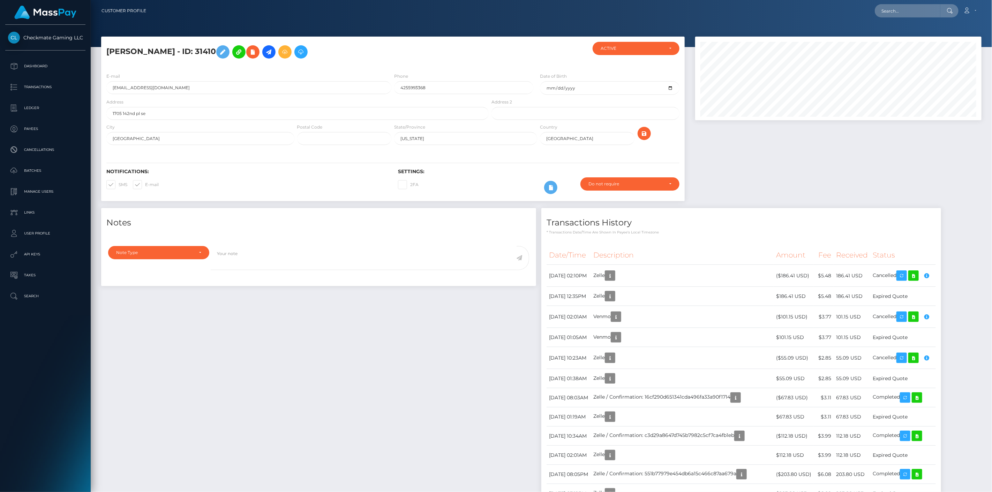
scroll to position [84, 287]
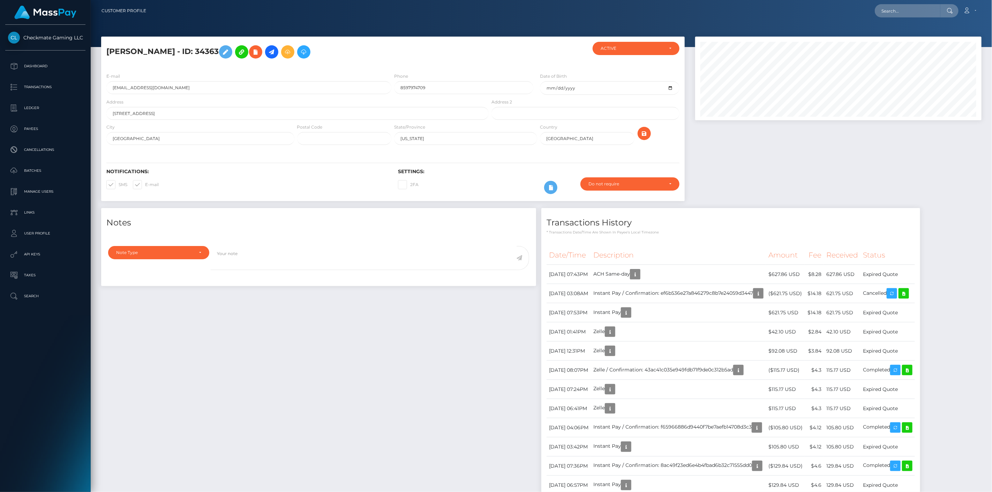
scroll to position [84, 287]
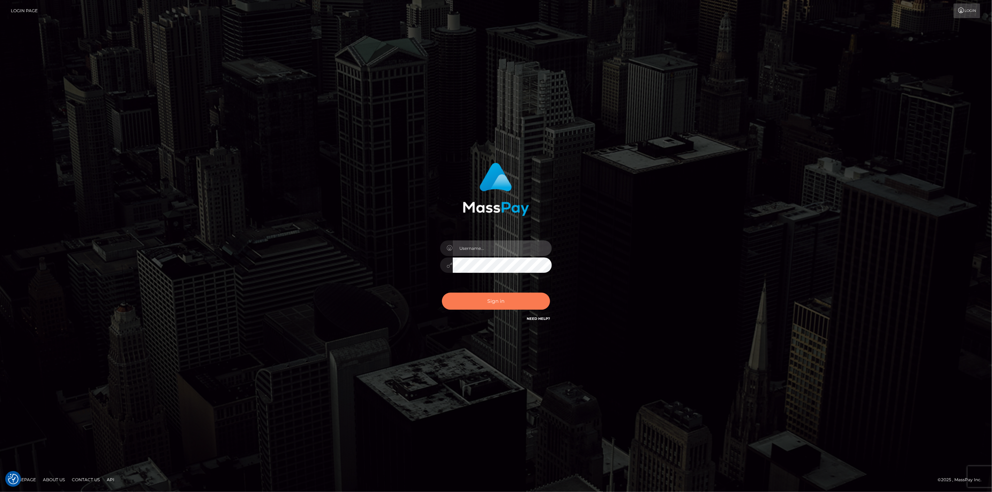
type input "scott.cm"
click at [504, 304] on button "Sign in" at bounding box center [496, 301] width 108 height 17
type input "scott.cm"
click at [483, 297] on button "Sign in" at bounding box center [496, 301] width 108 height 17
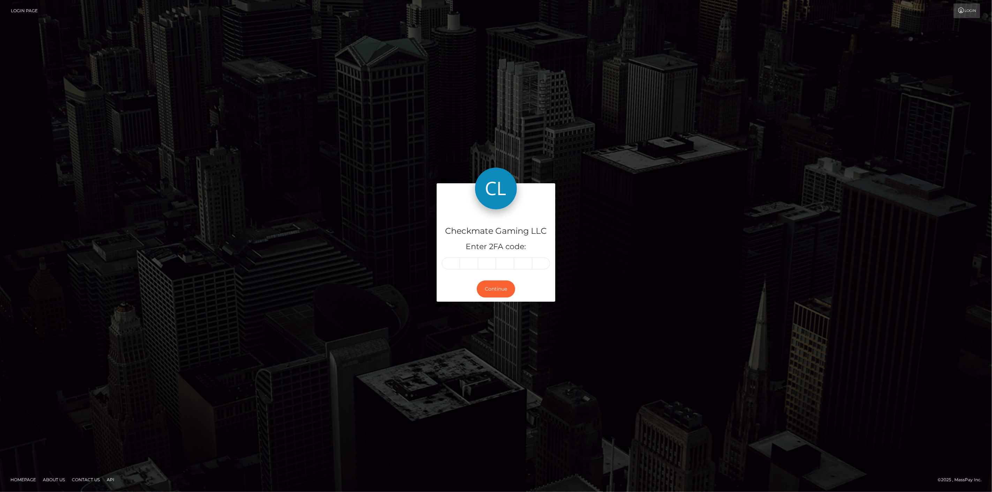
click at [456, 265] on input "text" at bounding box center [451, 264] width 18 height 12
type input "8"
type input "7"
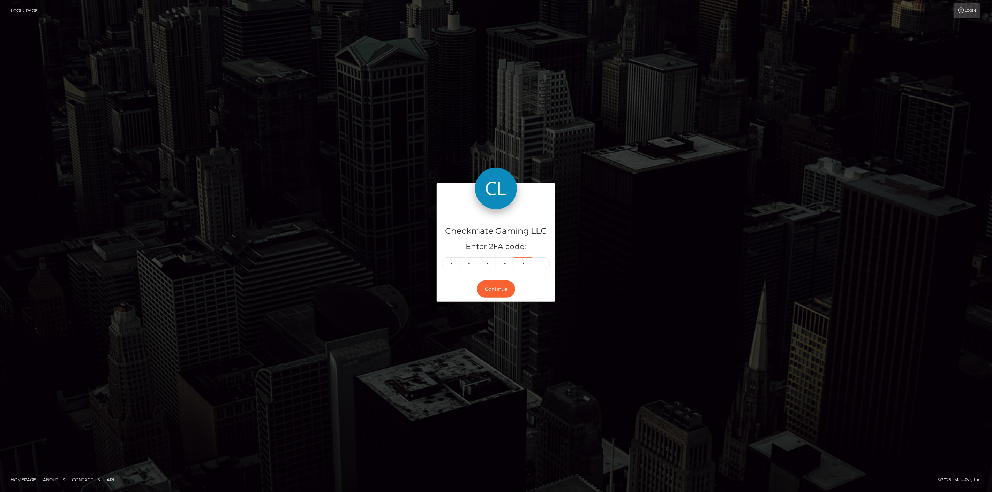
type input "4"
type input "0"
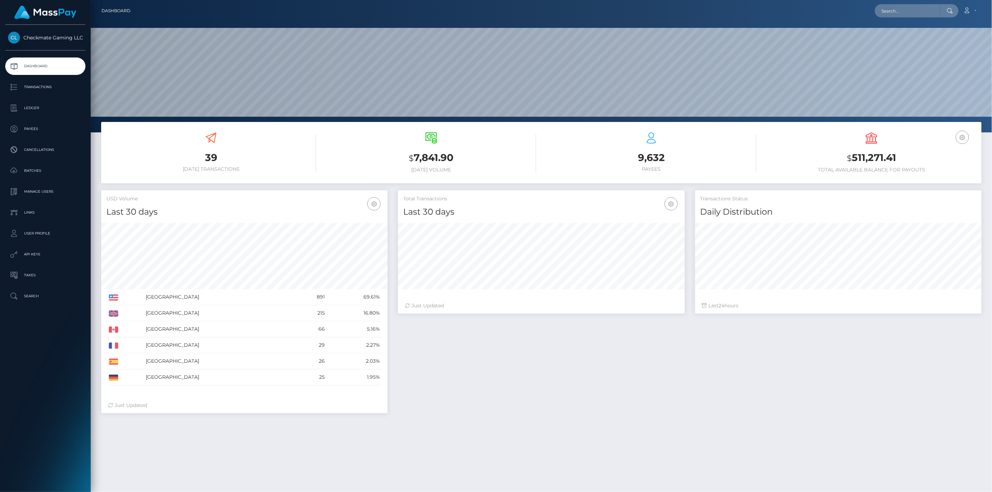
scroll to position [123, 287]
click at [37, 133] on p "Payees" at bounding box center [45, 129] width 75 height 10
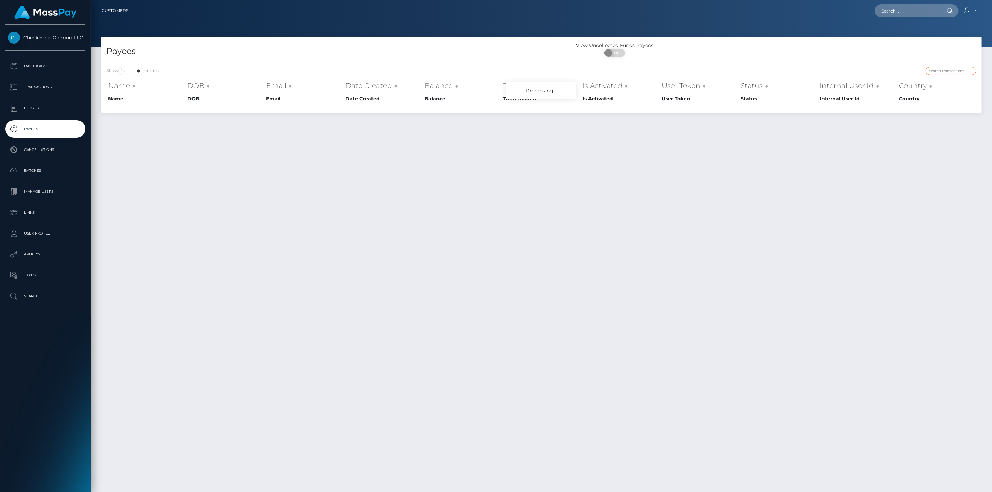
click at [953, 69] on input "search" at bounding box center [950, 71] width 51 height 8
paste input "544524"
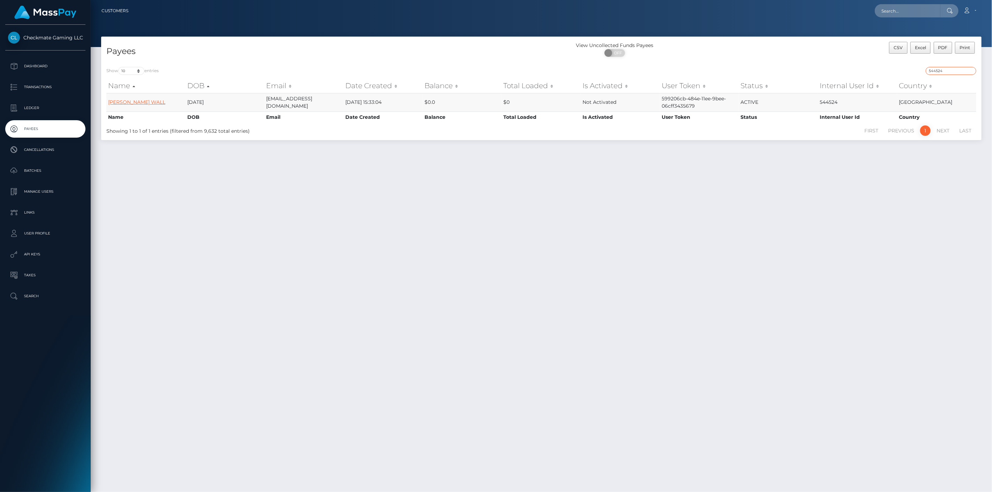
type input "544524"
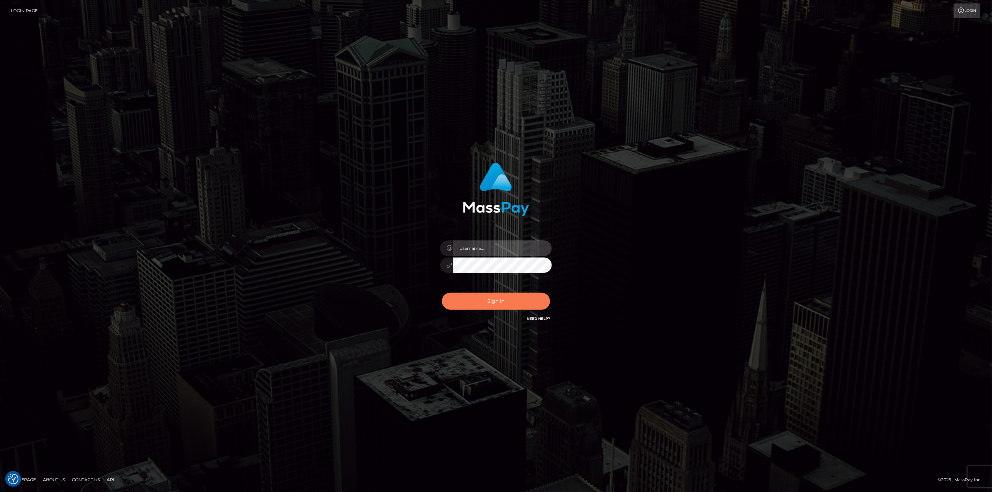
type input "scott.cm"
click at [478, 305] on button "Sign in" at bounding box center [496, 301] width 108 height 17
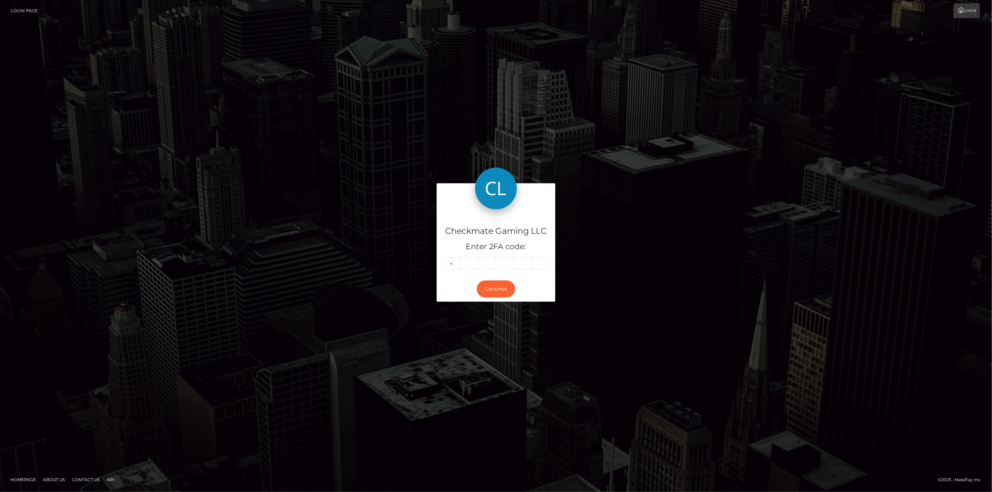
type input "4"
type input "6"
type input "1"
type input "4"
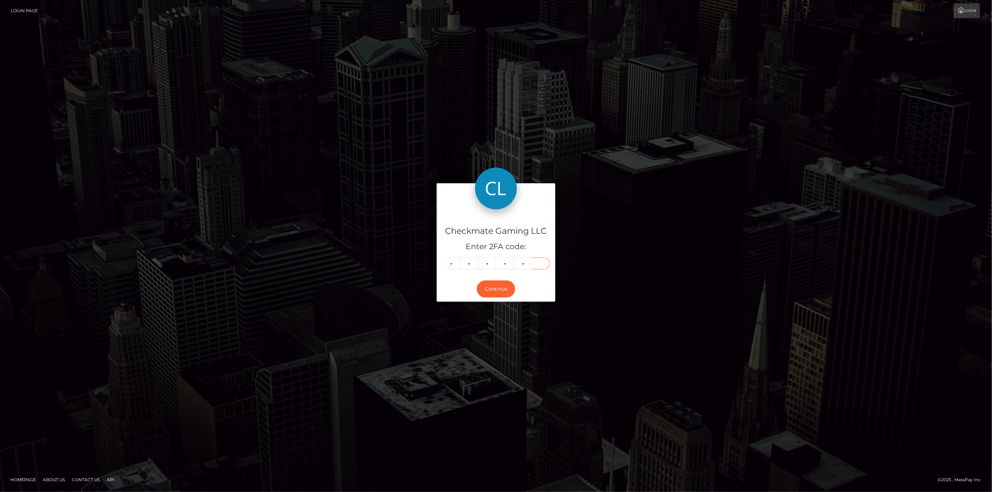
type input "0"
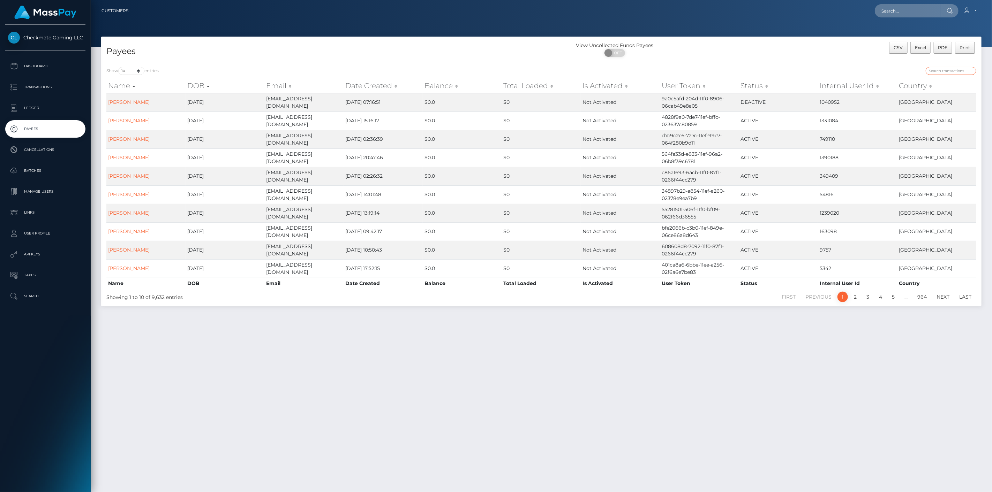
click at [952, 67] on input "search" at bounding box center [950, 71] width 51 height 8
paste input "15834"
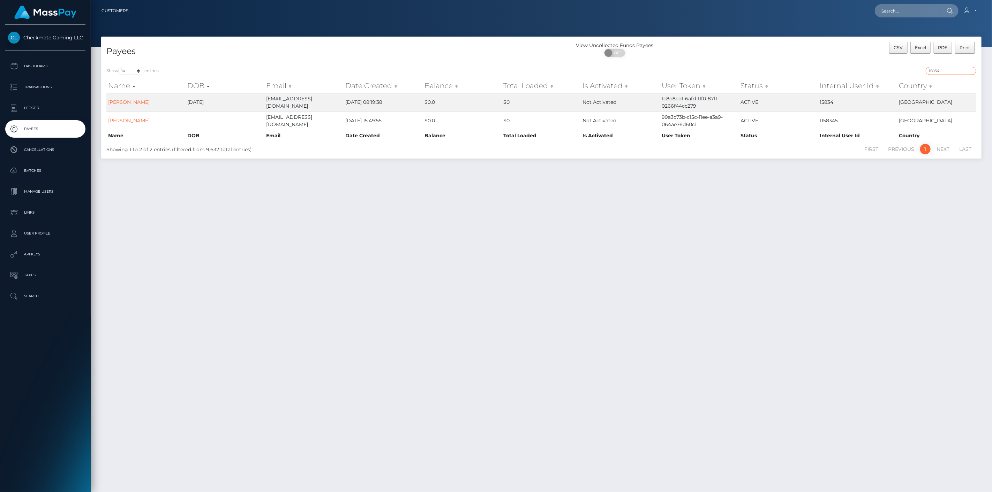
click at [939, 71] on input "15834" at bounding box center [950, 71] width 51 height 8
paste input "Cmgwagers4@gmail.com"
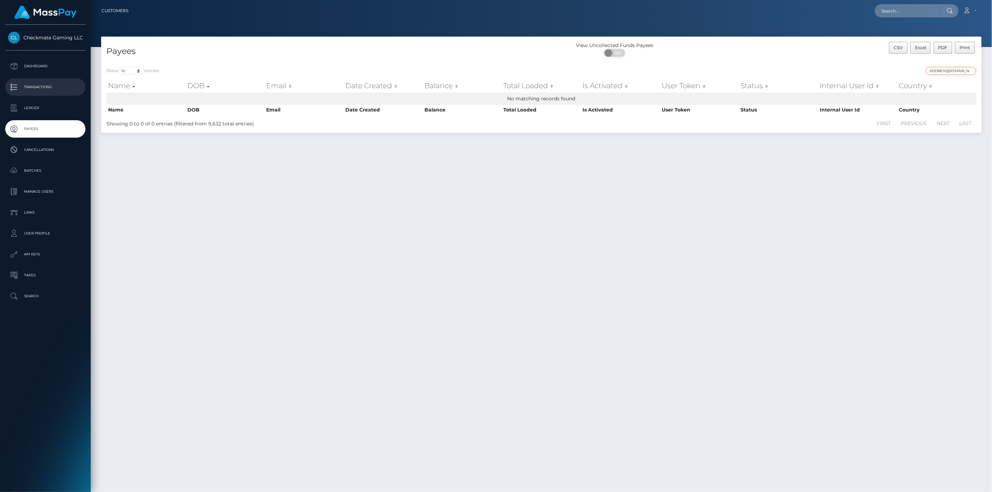
type input "Cmgwagers4@gmail.com"
click at [51, 91] on p "Transactions" at bounding box center [45, 87] width 75 height 10
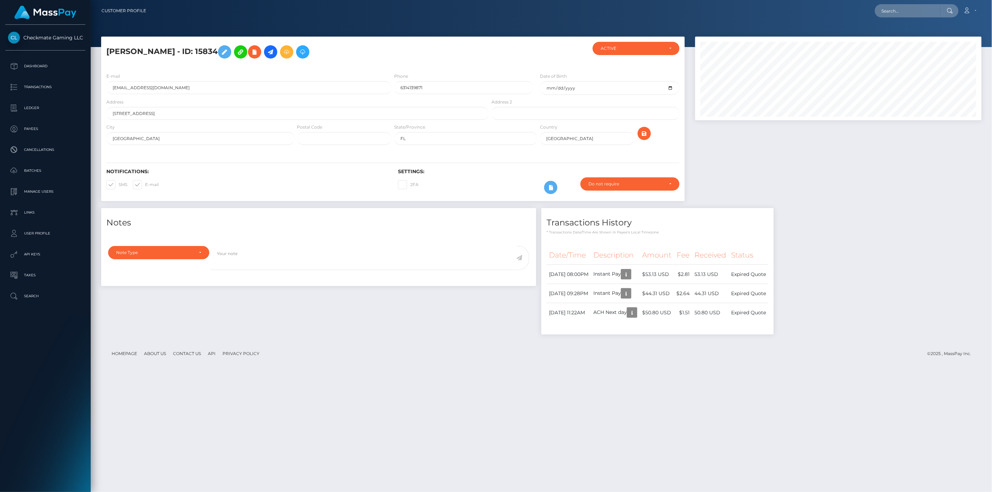
scroll to position [84, 287]
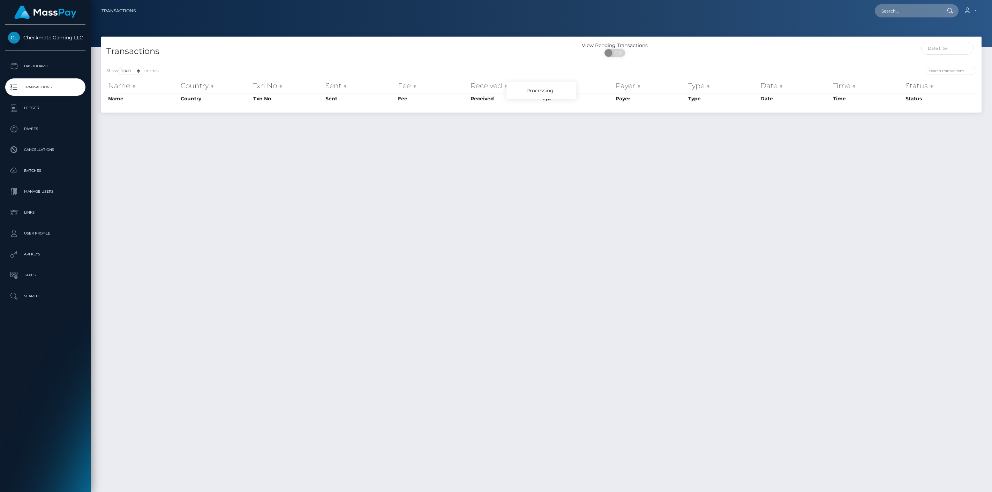
select select "1000"
click at [942, 70] on input "search" at bounding box center [950, 71] width 51 height 8
paste input "[EMAIL_ADDRESS][DOMAIN_NAME]"
type input "[EMAIL_ADDRESS][DOMAIN_NAME]"
